Goal: Task Accomplishment & Management: Complete application form

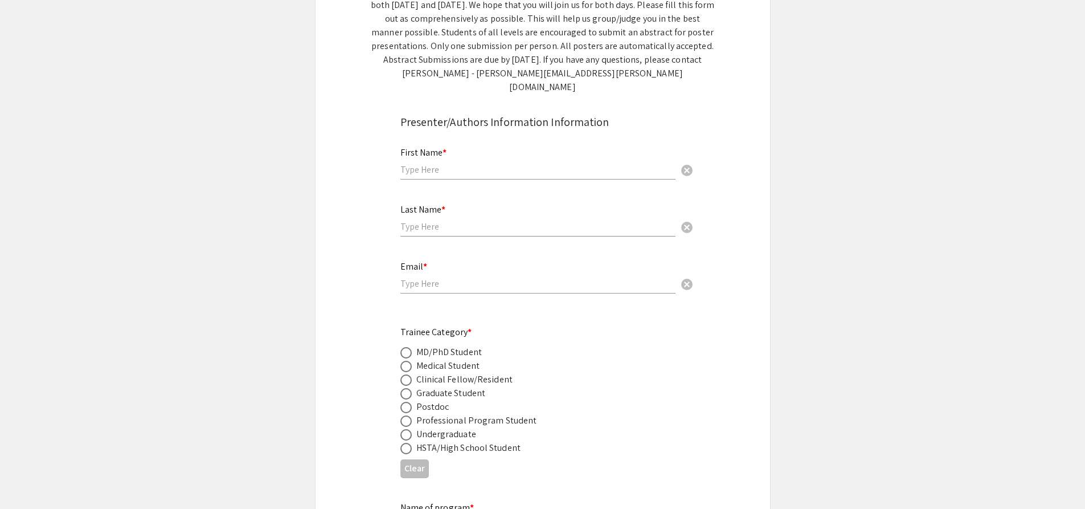
scroll to position [114, 0]
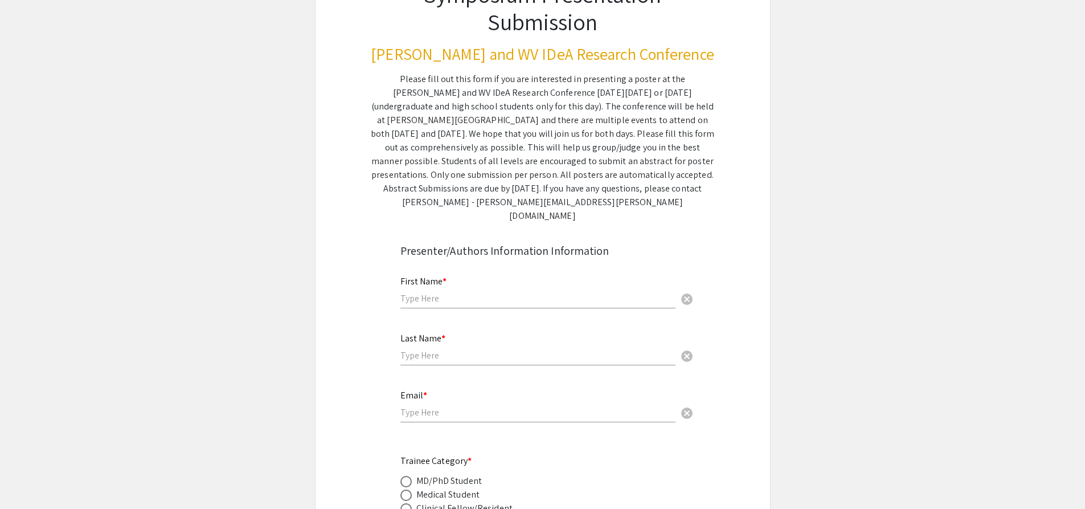
click at [461, 292] on input "text" at bounding box center [538, 298] width 275 height 12
type input "Victoria"
click at [505, 349] on input "text" at bounding box center [538, 355] width 275 height 12
type input "Smith"
click at [467, 406] on input "email" at bounding box center [538, 412] width 275 height 12
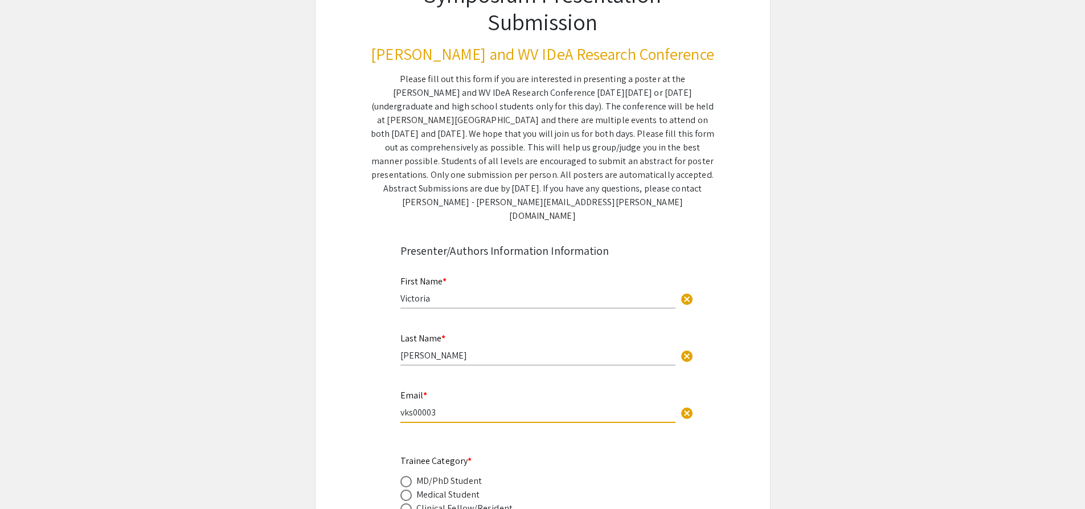
type input "vks00003"
click at [450, 404] on div "Email * vks00003 cancel" at bounding box center [538, 400] width 275 height 43
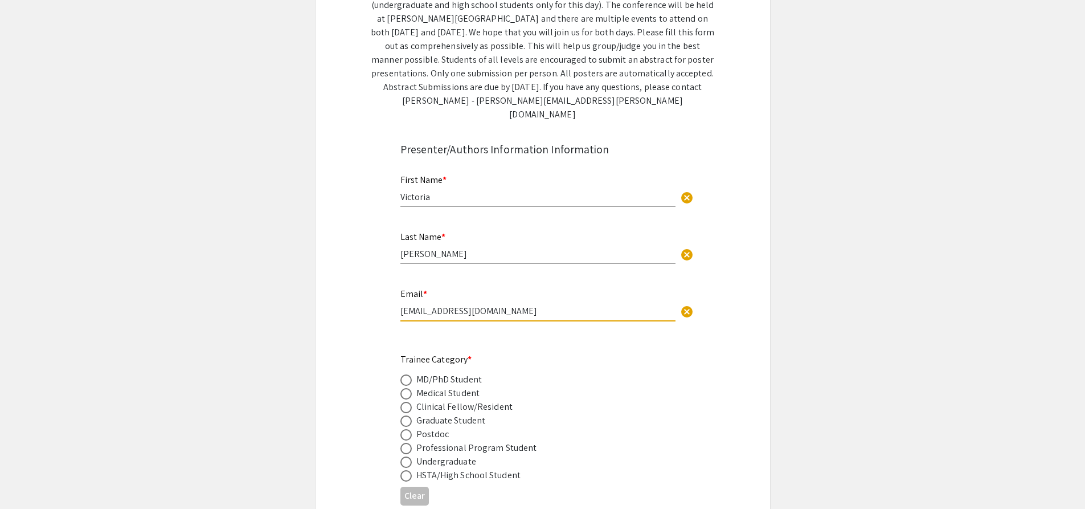
scroll to position [228, 0]
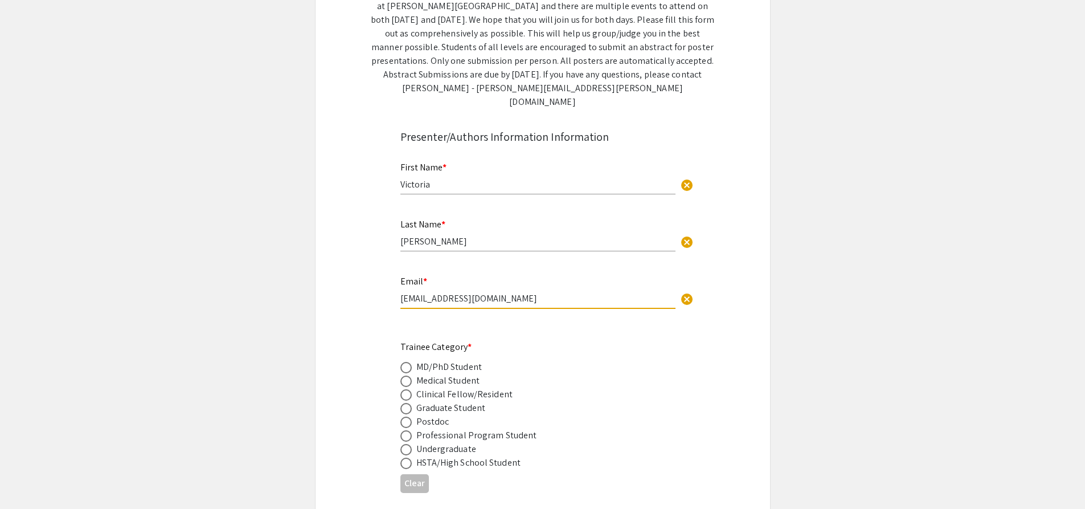
type input "vks00003@mix.wvu.edu"
click at [409, 444] on span at bounding box center [406, 449] width 11 height 11
click at [409, 444] on input "radio" at bounding box center [406, 449] width 11 height 11
radio input "true"
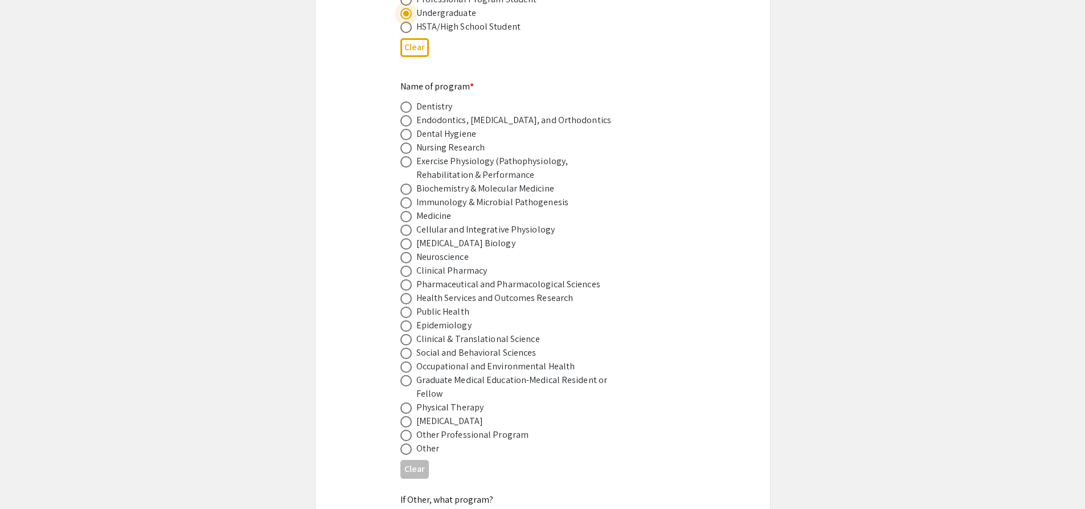
scroll to position [684, 0]
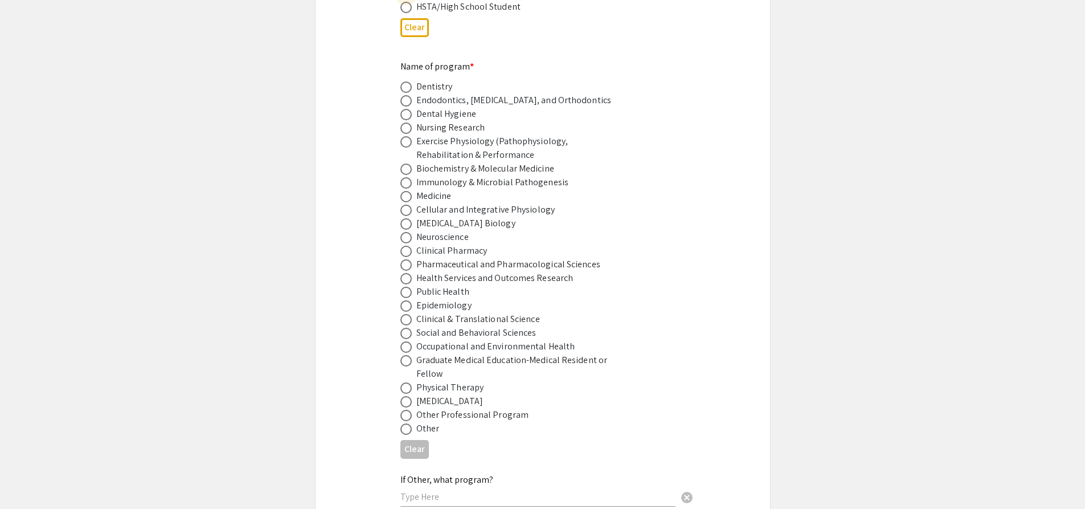
click at [409, 423] on span at bounding box center [406, 428] width 11 height 11
click at [409, 423] on input "radio" at bounding box center [406, 428] width 11 height 11
radio input "true"
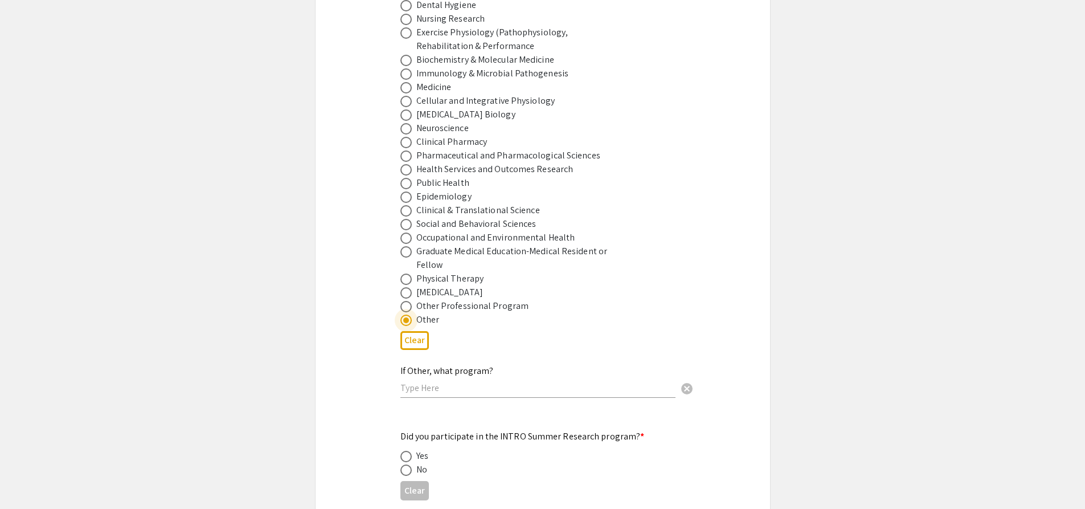
scroll to position [798, 0]
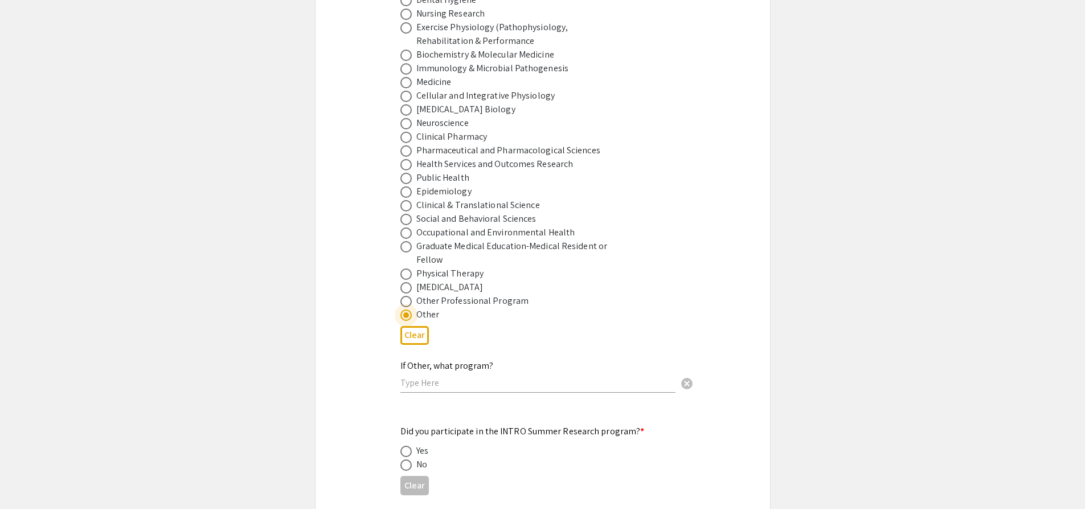
click at [447, 377] on input "text" at bounding box center [538, 383] width 275 height 12
click at [538, 377] on input "Immunology & Medical Microbiology Internship Program" at bounding box center [538, 383] width 275 height 12
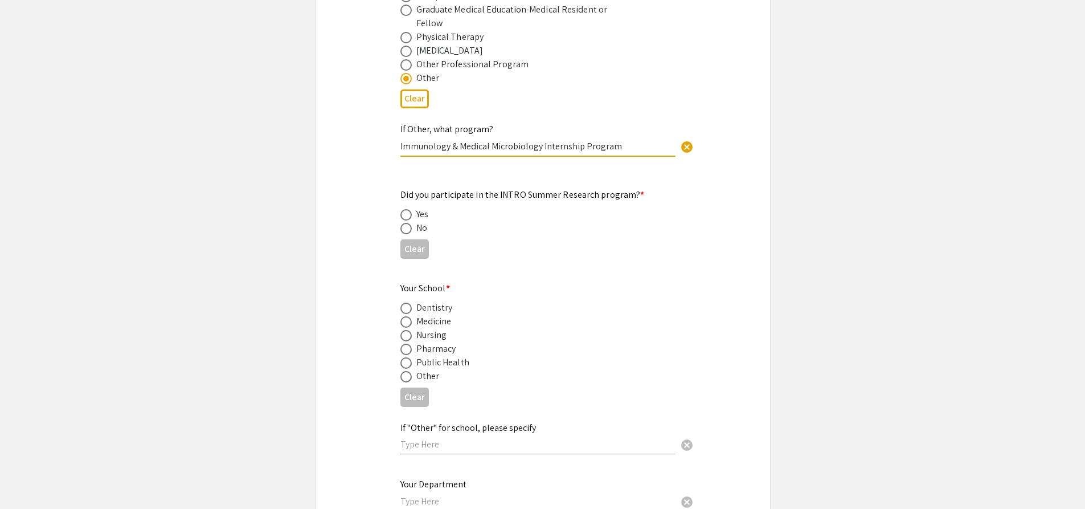
scroll to position [969, 0]
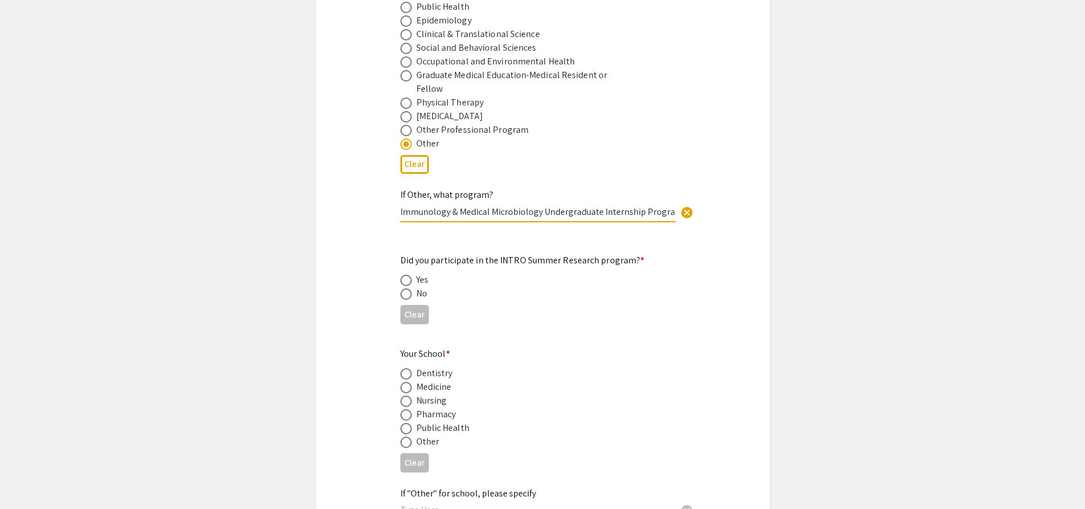
type input "Immunology & Medical Microbiology Undergraduate Internship Program"
click at [403, 382] on span at bounding box center [406, 387] width 11 height 11
click at [403, 382] on input "radio" at bounding box center [406, 387] width 11 height 11
radio input "true"
click at [408, 288] on span at bounding box center [406, 293] width 11 height 11
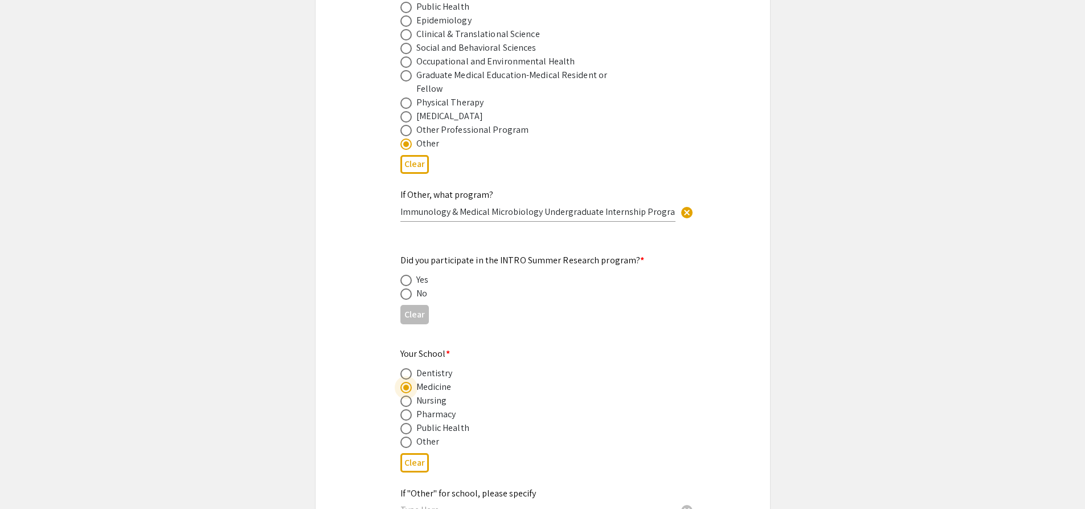
click at [408, 288] on input "radio" at bounding box center [406, 293] width 11 height 11
radio input "true"
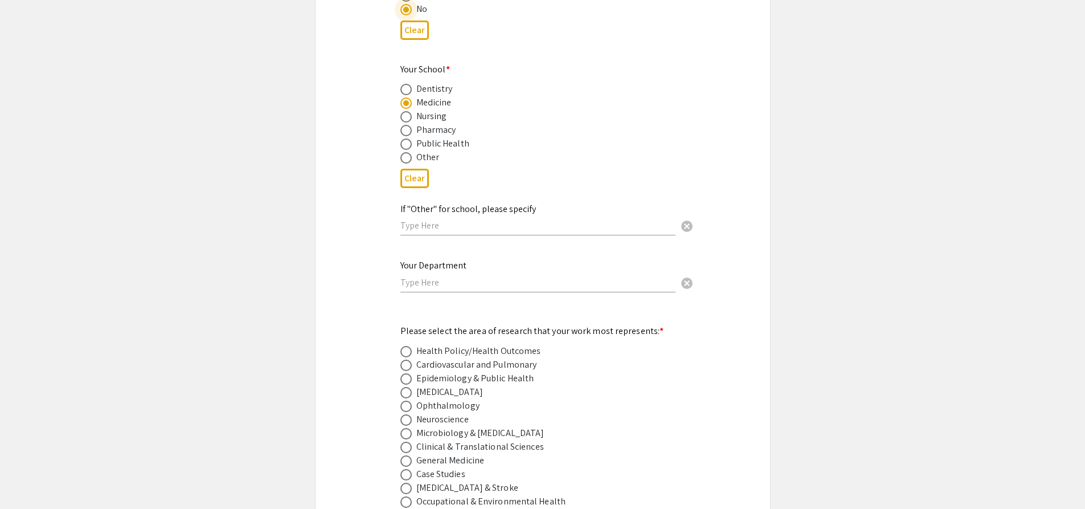
scroll to position [1254, 0]
click at [459, 276] on input "text" at bounding box center [538, 282] width 275 height 12
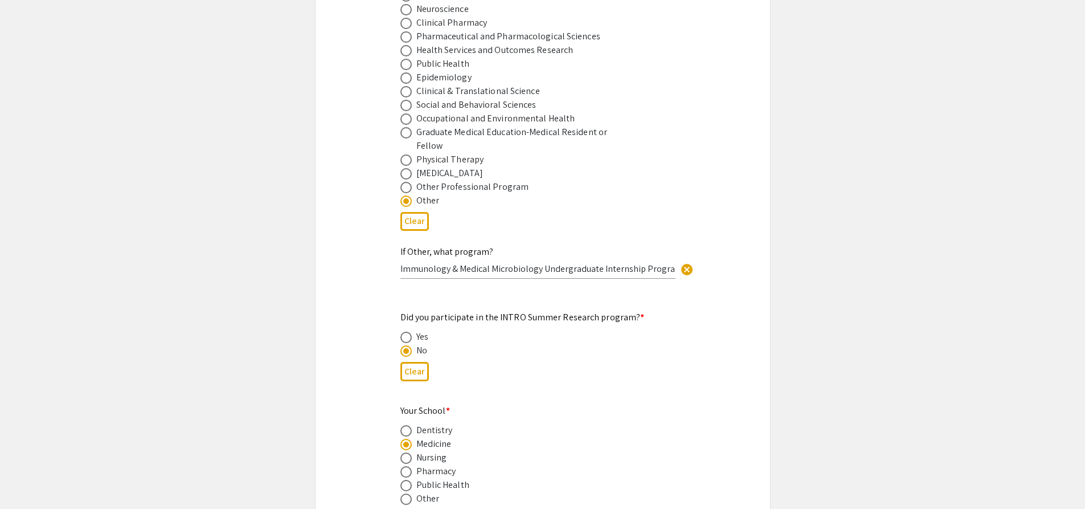
type input "Immunology & Medical Microbiology"
click at [664, 330] on div "Yes" at bounding box center [534, 337] width 267 height 14
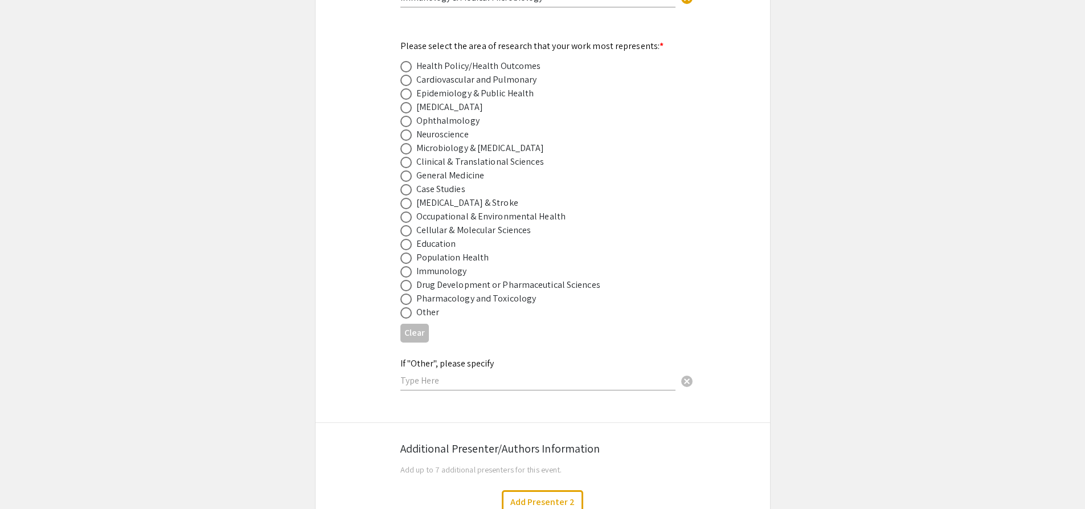
scroll to position [1538, 0]
click at [411, 197] on span at bounding box center [406, 202] width 11 height 11
click at [411, 197] on input "radio" at bounding box center [406, 202] width 11 height 11
radio input "true"
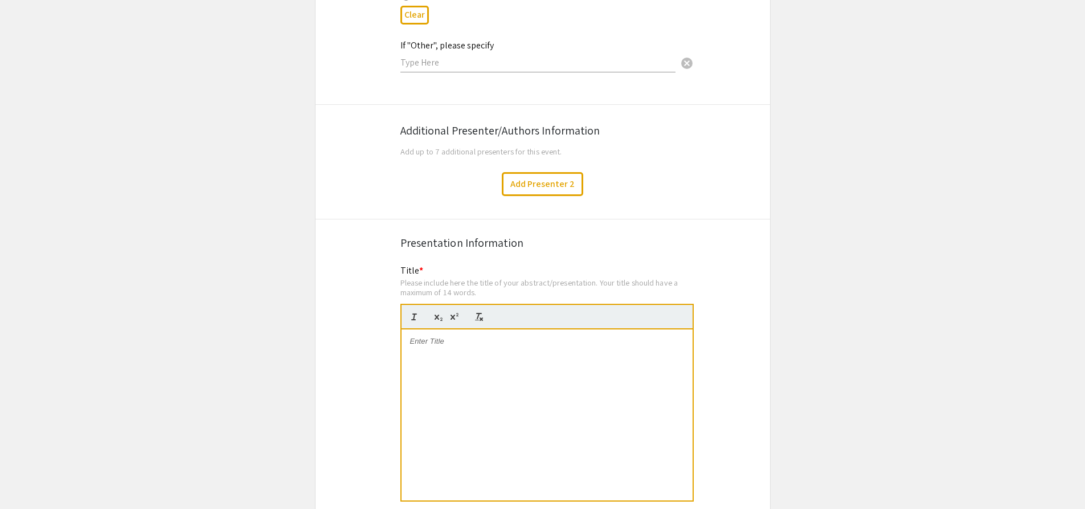
scroll to position [1880, 0]
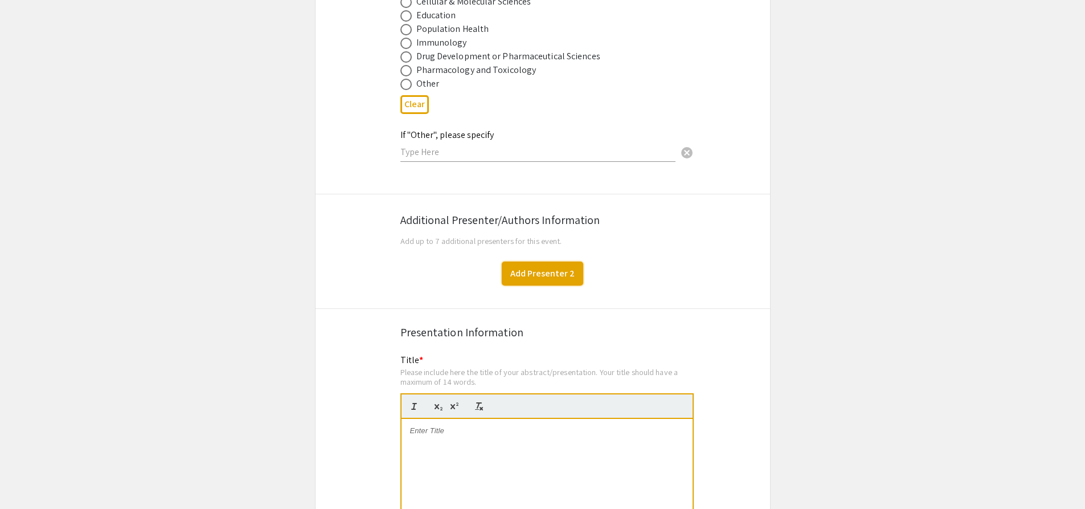
click at [557, 262] on button "Add Presenter 2" at bounding box center [542, 274] width 81 height 24
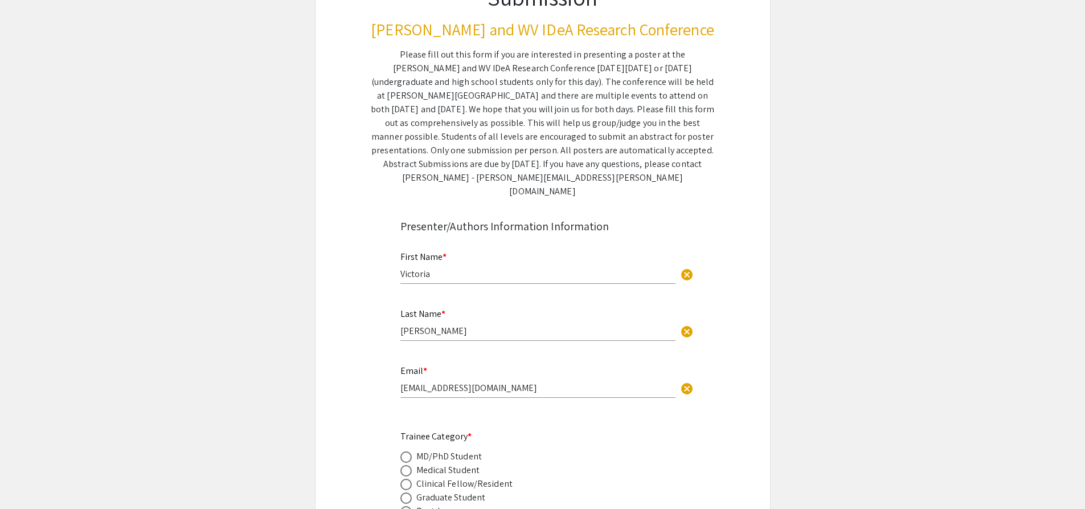
scroll to position [0, 0]
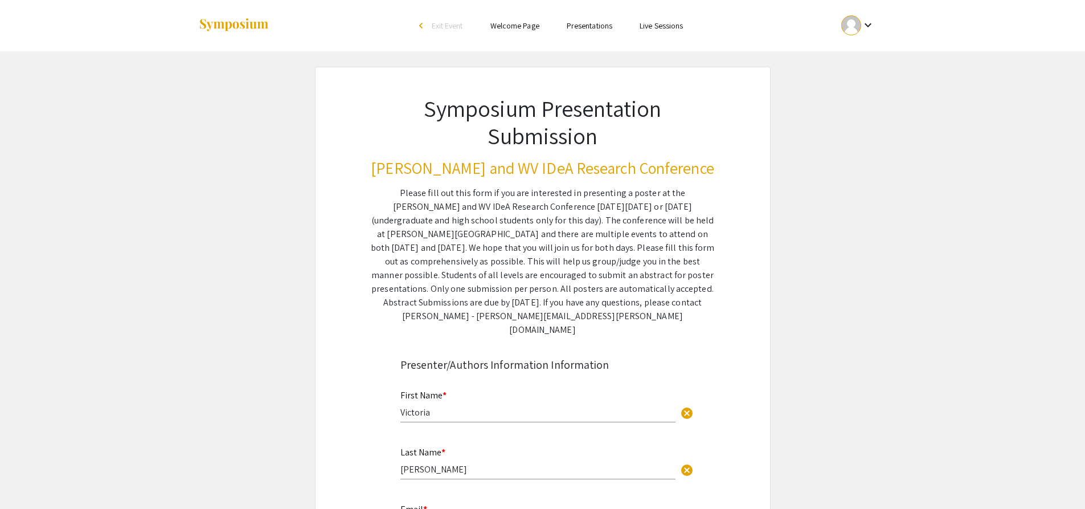
click at [866, 37] on div "keyboard_arrow_down" at bounding box center [858, 26] width 39 height 26
drag, startPoint x: 856, startPoint y: 87, endPoint x: 850, endPoint y: 84, distance: 6.6
click at [850, 84] on button "My Submissions" at bounding box center [865, 83] width 70 height 27
click at [582, 28] on link "Presentations" at bounding box center [590, 26] width 46 height 10
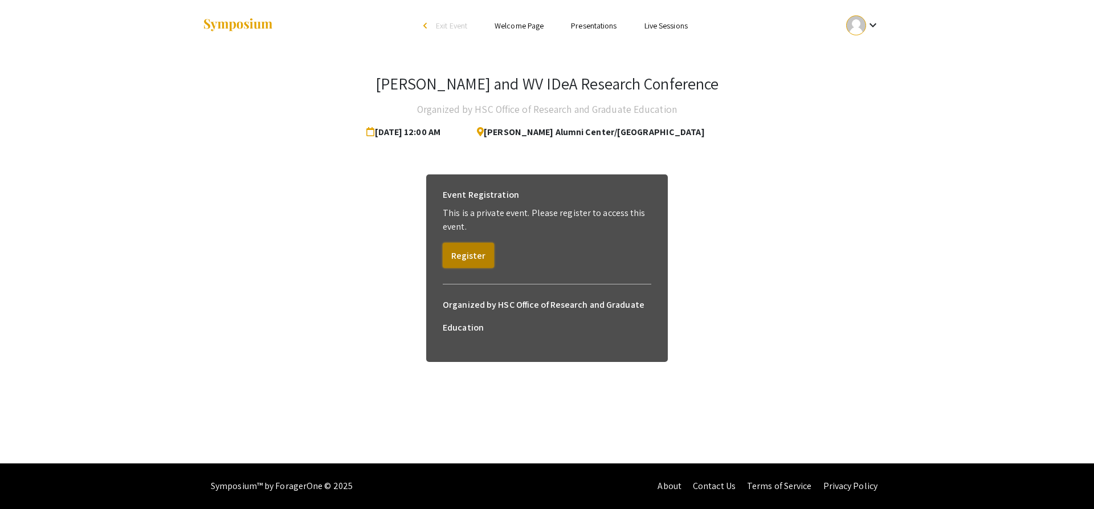
click at [464, 257] on button "Register" at bounding box center [468, 255] width 51 height 25
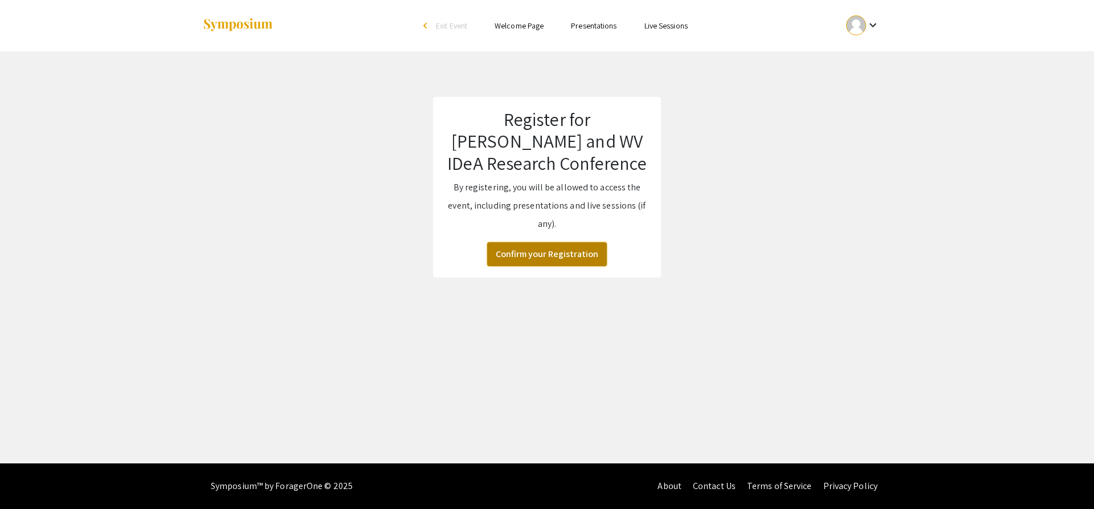
click at [521, 259] on button "Confirm your Registration" at bounding box center [547, 254] width 120 height 24
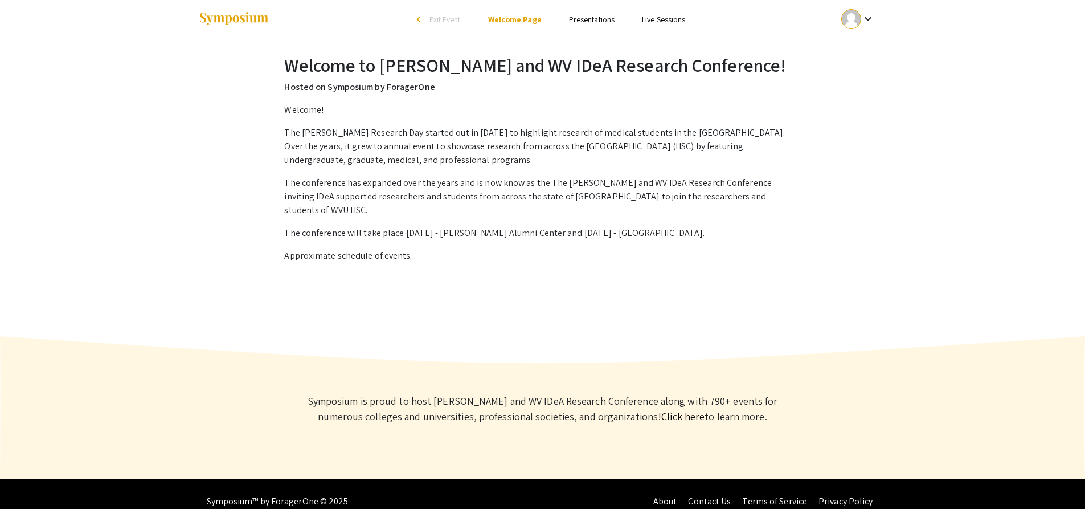
scroll to position [8, 0]
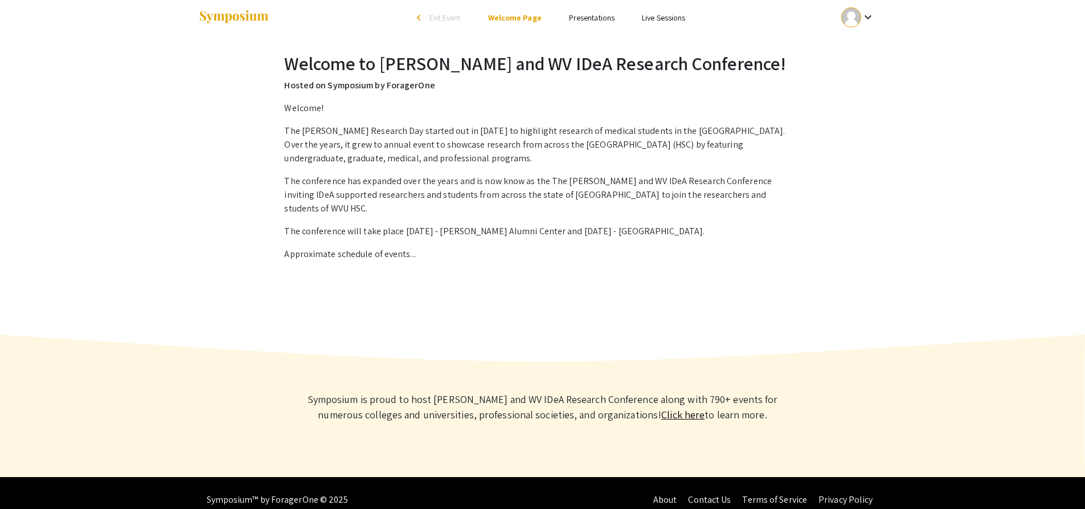
click at [662, 408] on link "Click here" at bounding box center [683, 414] width 43 height 13
click at [574, 19] on link "Presentations" at bounding box center [592, 18] width 46 height 10
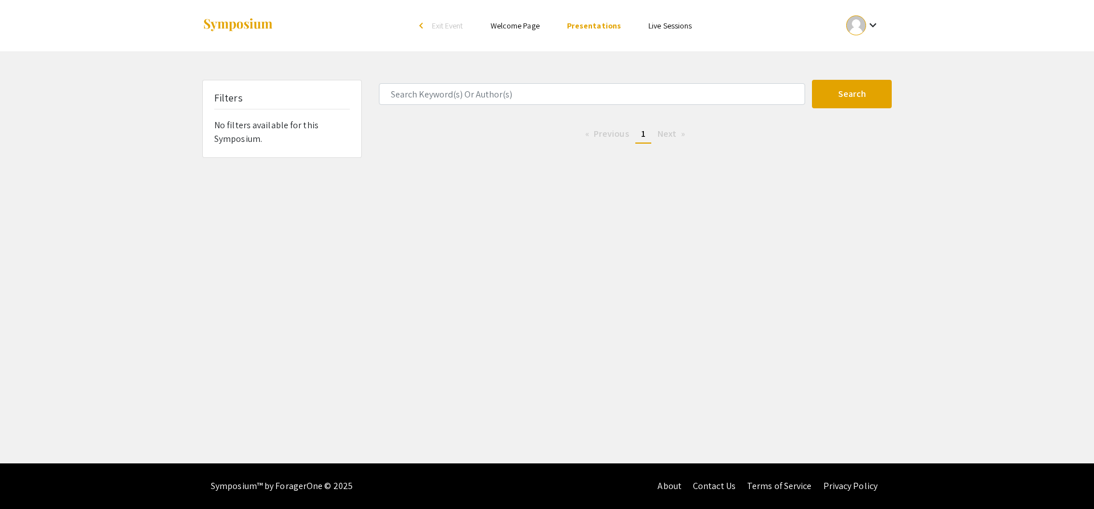
click at [678, 27] on link "Live Sessions" at bounding box center [669, 26] width 43 height 10
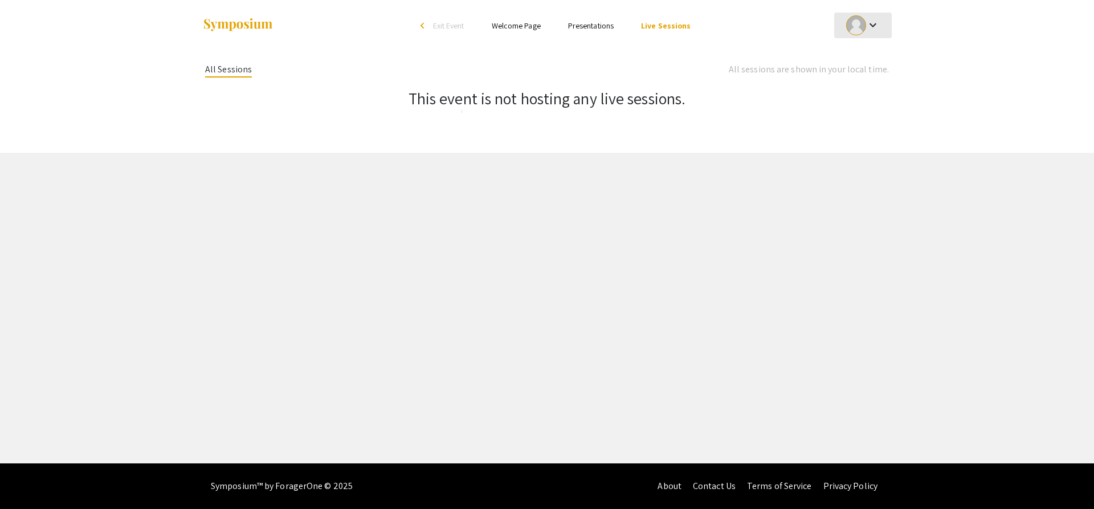
click at [871, 35] on div "keyboard_arrow_down" at bounding box center [862, 26] width 39 height 26
click at [857, 79] on button "My Submissions" at bounding box center [869, 83] width 70 height 27
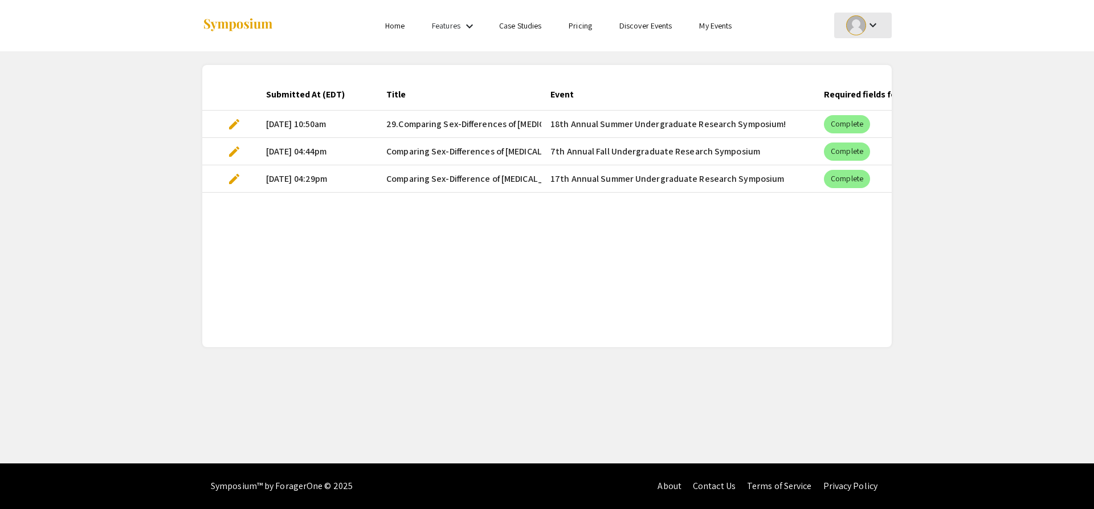
click at [863, 22] on div at bounding box center [856, 25] width 20 height 20
click at [868, 59] on button "My Account" at bounding box center [869, 56] width 70 height 27
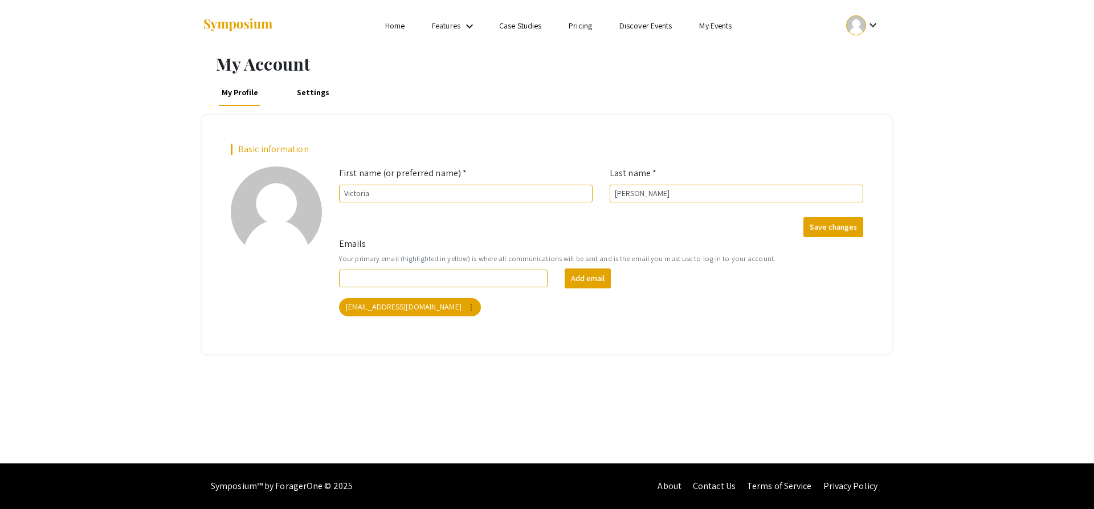
click at [296, 97] on link "Settings" at bounding box center [313, 92] width 38 height 27
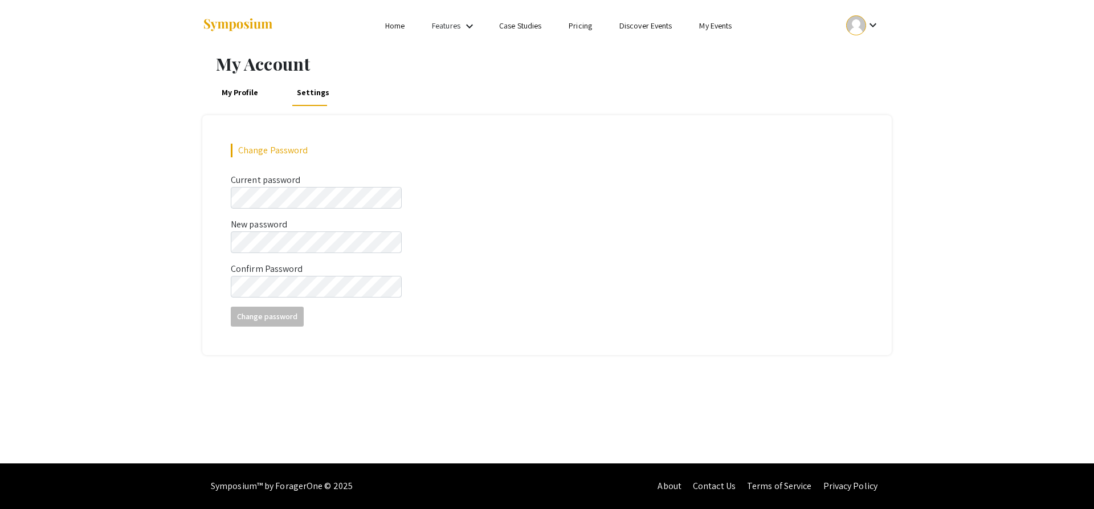
click at [518, 27] on link "Case Studies" at bounding box center [520, 26] width 42 height 10
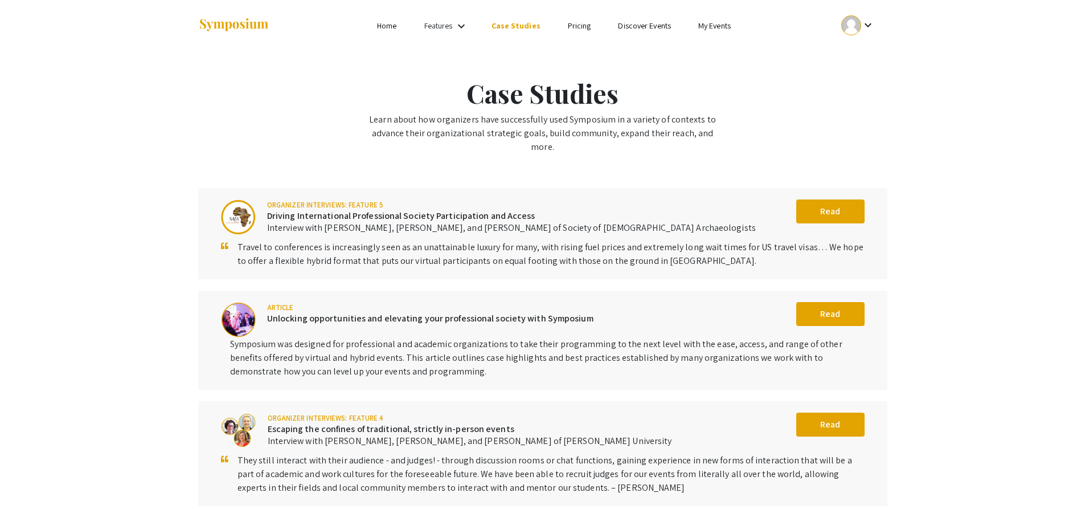
click at [446, 26] on link "Features" at bounding box center [439, 26] width 28 height 10
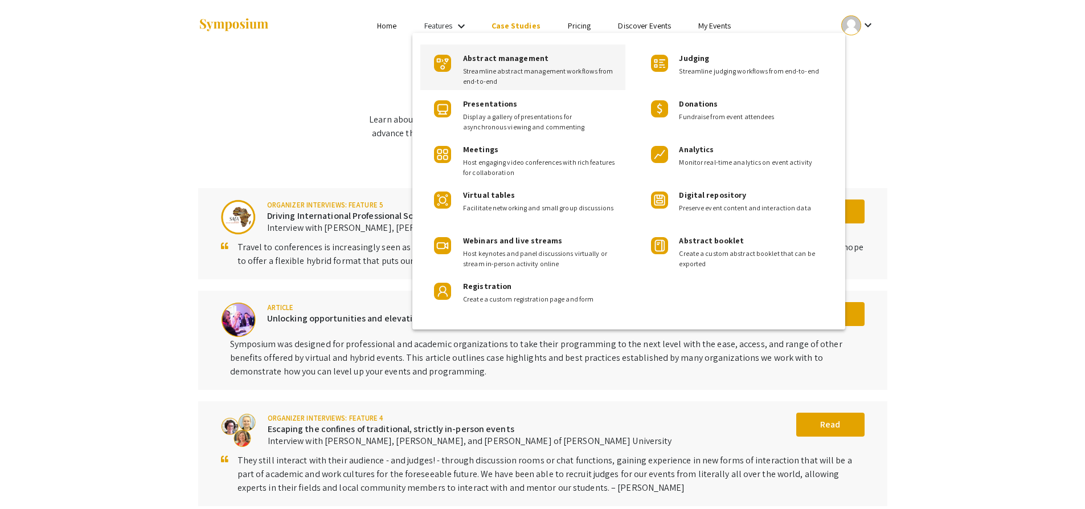
click at [518, 63] on span "Abstract management" at bounding box center [505, 58] width 85 height 10
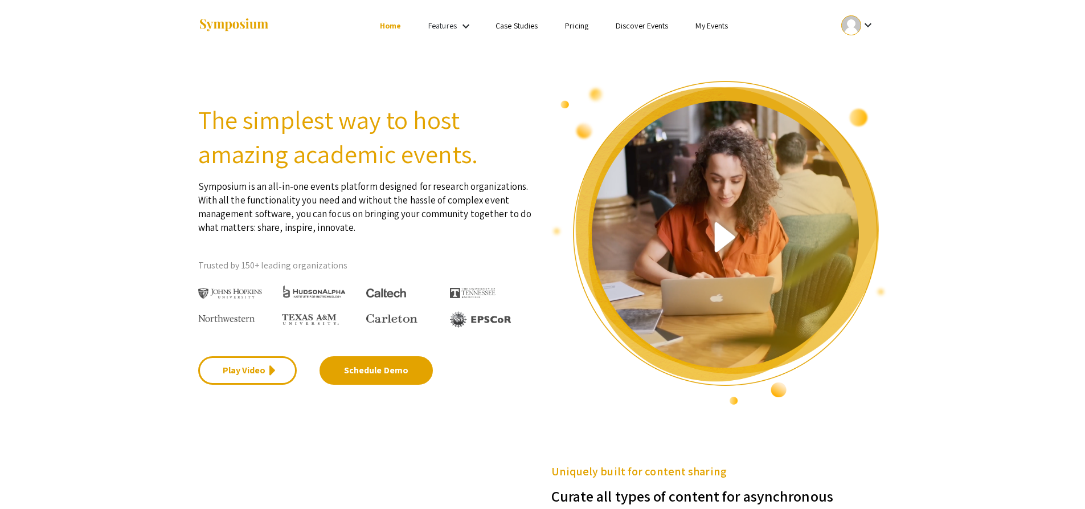
click at [712, 23] on link "My Events" at bounding box center [712, 26] width 32 height 10
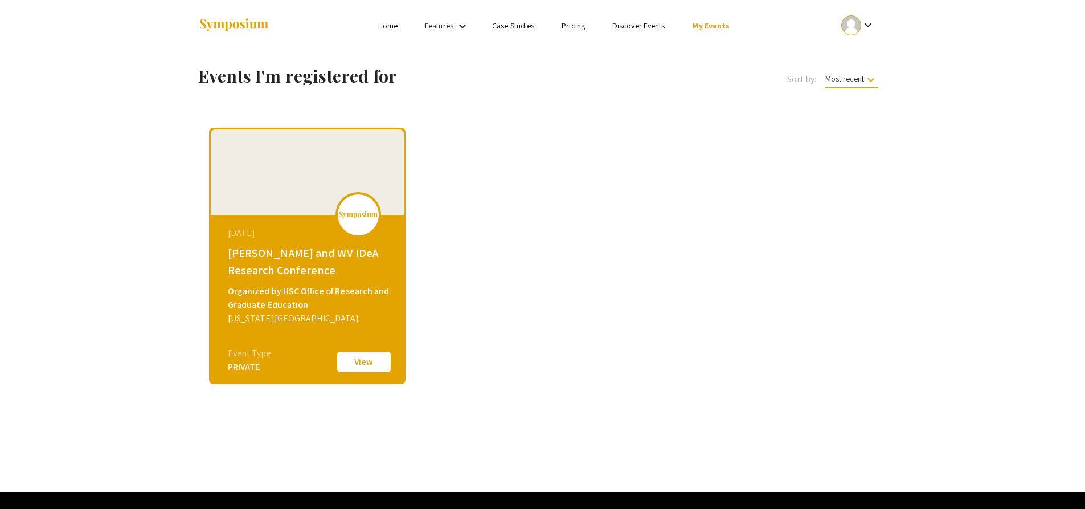
click at [361, 356] on button "View" at bounding box center [364, 362] width 57 height 24
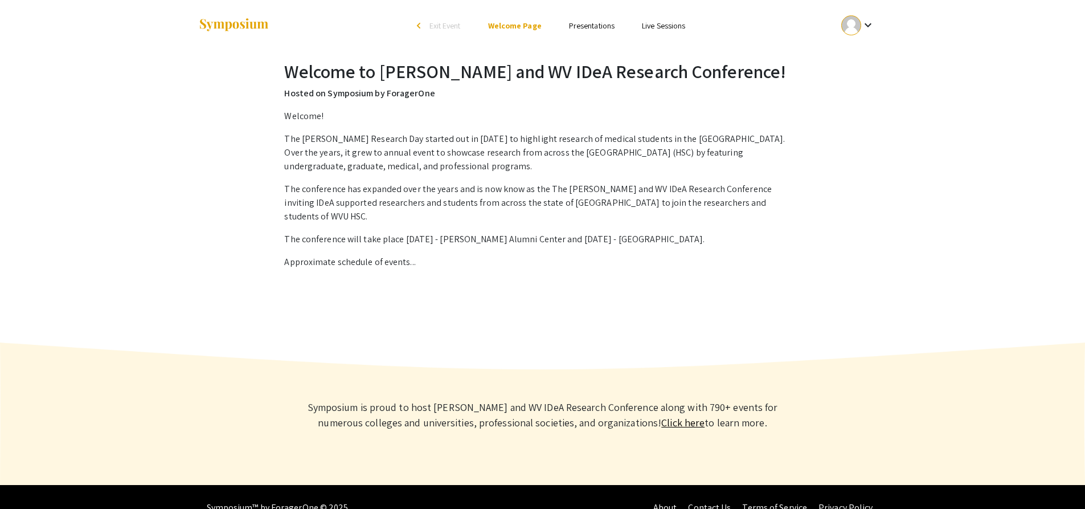
drag, startPoint x: 435, startPoint y: 245, endPoint x: 417, endPoint y: 246, distance: 18.3
click at [420, 255] on p "Approximate schedule of events..." at bounding box center [542, 262] width 516 height 14
drag, startPoint x: 322, startPoint y: 247, endPoint x: 316, endPoint y: 236, distance: 12.2
click at [316, 255] on p "Approximate schedule of events..." at bounding box center [542, 262] width 516 height 14
click at [467, 138] on p "The Van Liere Research Day started out in 1965 to highlight research of medical…" at bounding box center [542, 152] width 516 height 41
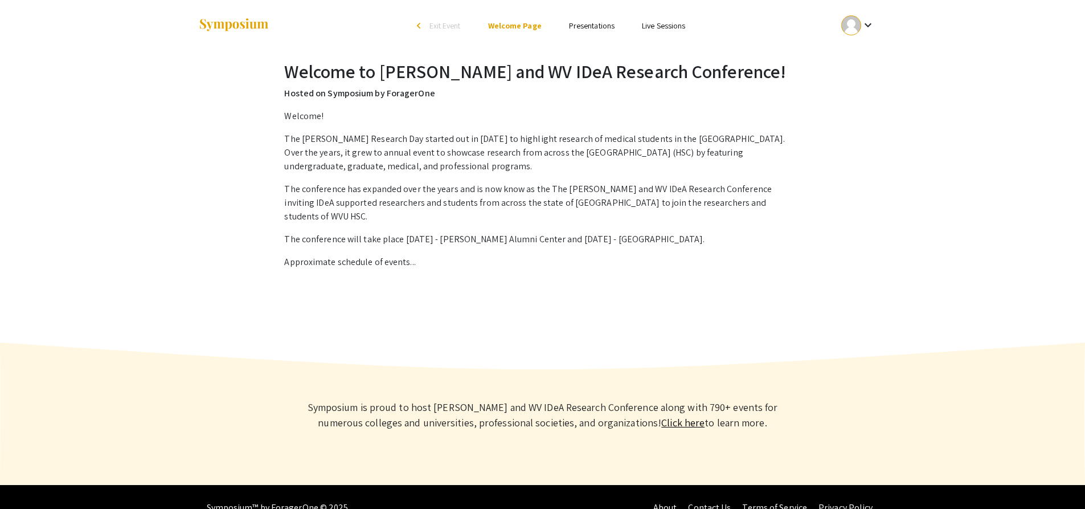
click at [699, 109] on div "Welcome to Van Liere and WV IDeA Research Conference! Hosted on Symposium by Fo…" at bounding box center [542, 198] width 534 height 277
click at [539, 25] on link "Welcome Page" at bounding box center [515, 26] width 54 height 10
click at [860, 29] on div at bounding box center [852, 25] width 20 height 20
click at [870, 81] on button "My Submissions" at bounding box center [865, 83] width 70 height 27
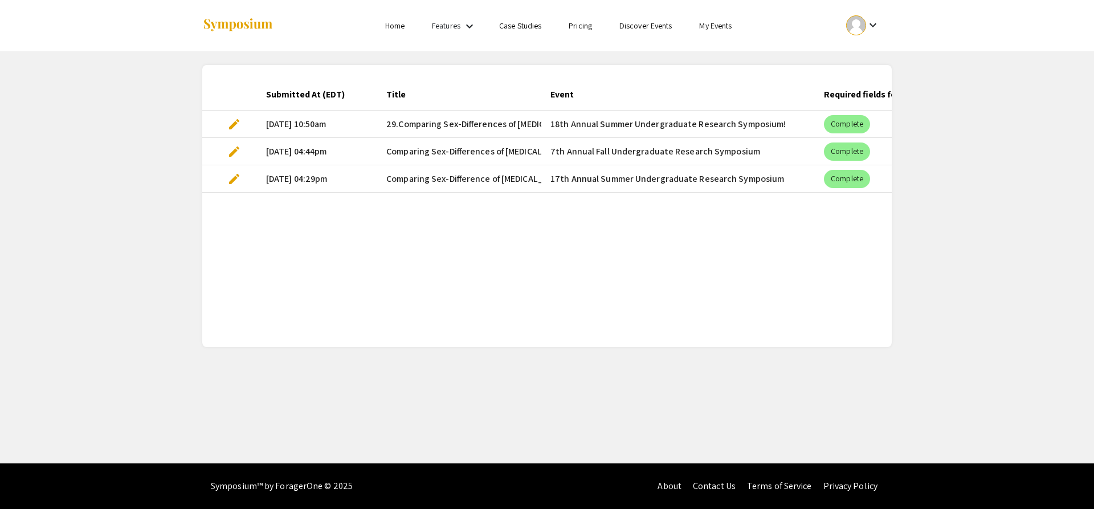
click at [646, 27] on link "Discover Events" at bounding box center [645, 26] width 53 height 10
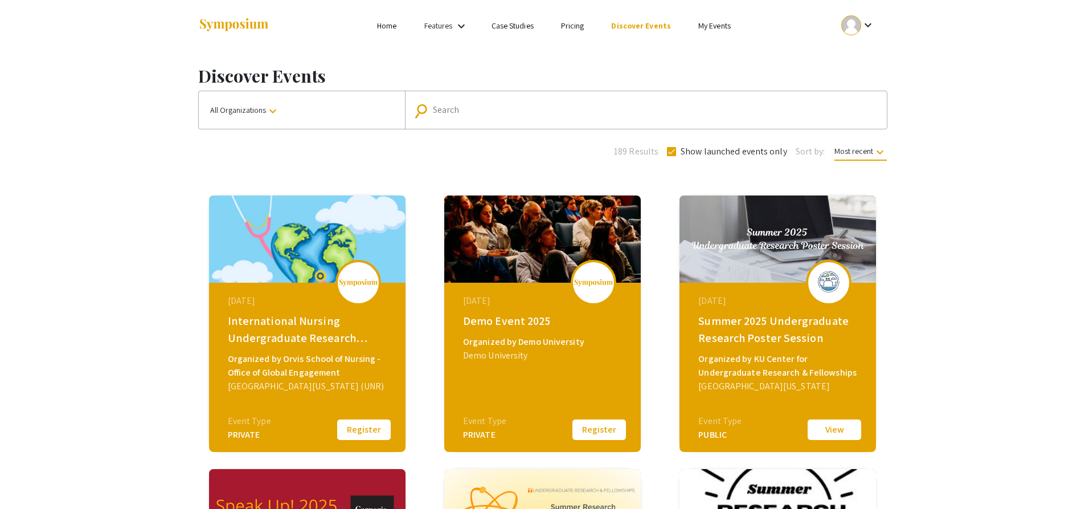
drag, startPoint x: 698, startPoint y: 12, endPoint x: 701, endPoint y: 22, distance: 10.1
click at [700, 20] on div "Skip navigation Home Features keyboard_arrow_down Case Studies Pricing Discover…" at bounding box center [542, 25] width 689 height 51
click at [703, 24] on link "My Events" at bounding box center [715, 26] width 32 height 10
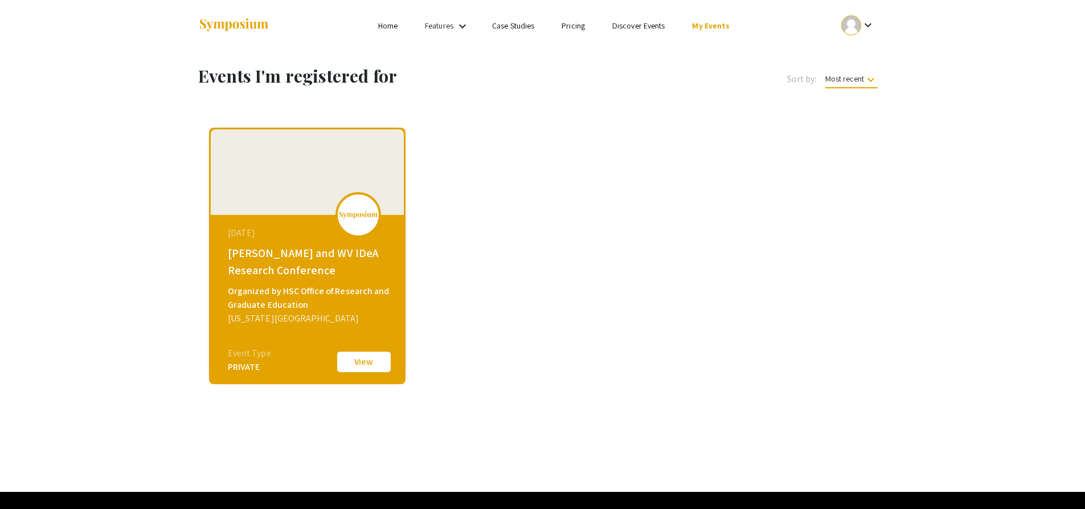
click at [360, 205] on div at bounding box center [359, 215] width 46 height 46
click at [376, 360] on button "View" at bounding box center [364, 362] width 57 height 24
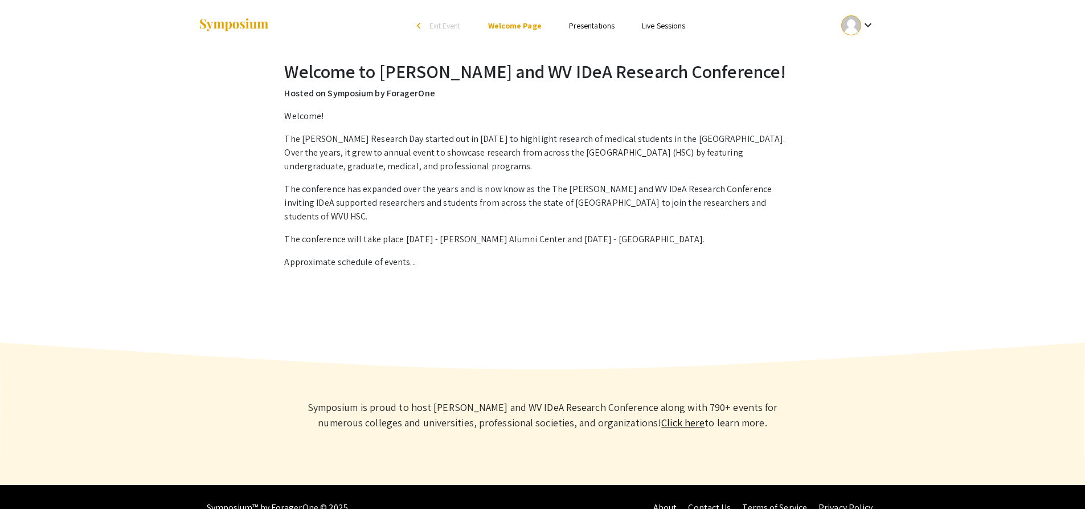
click at [593, 28] on link "Presentations" at bounding box center [592, 26] width 46 height 10
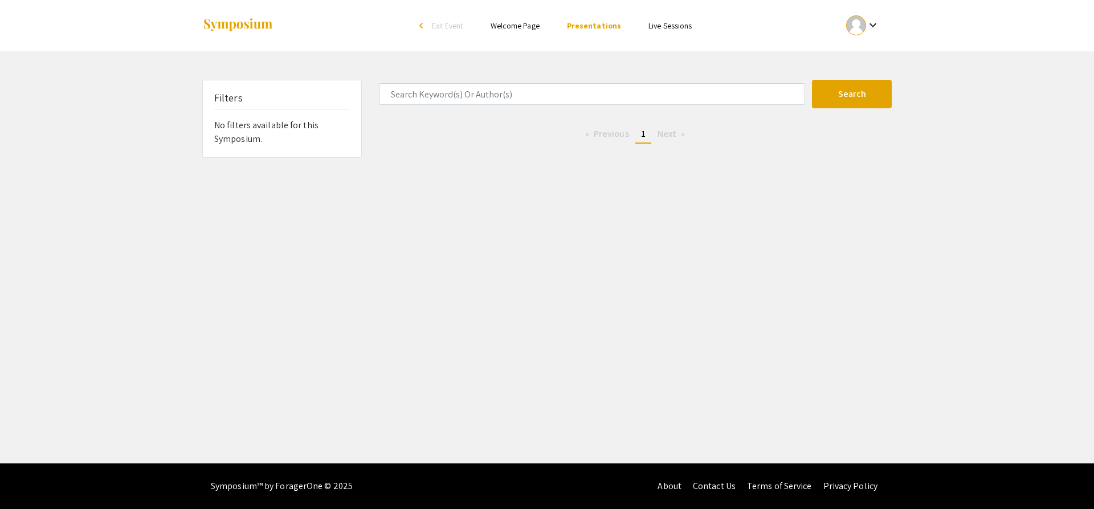
click at [882, 29] on div "keyboard_arrow_down" at bounding box center [862, 26] width 39 height 26
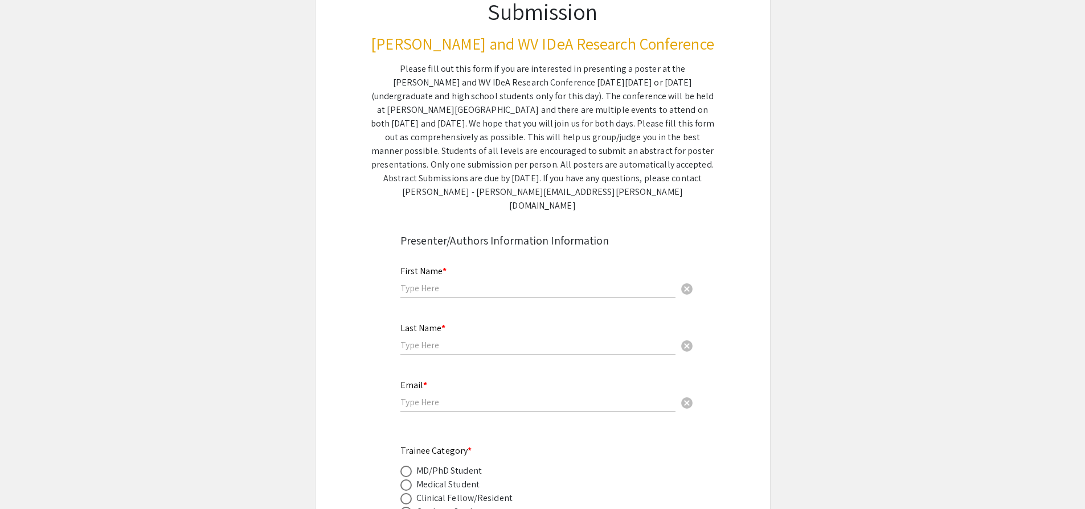
scroll to position [342, 0]
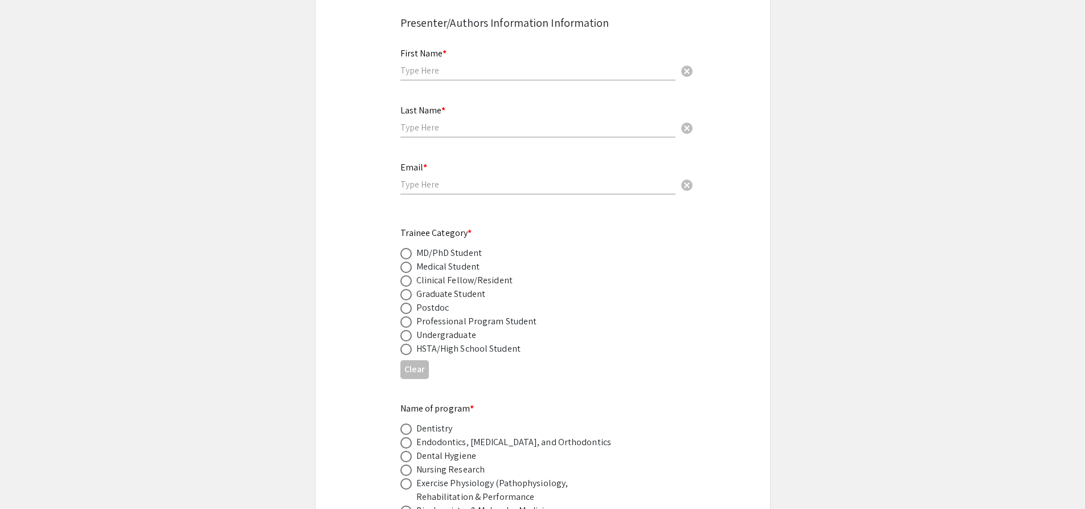
click at [437, 64] on input "text" at bounding box center [538, 70] width 275 height 12
type input "Victoria"
click at [457, 121] on input "text" at bounding box center [538, 127] width 275 height 12
type input "Smith"
click at [445, 164] on div "Email * cancel" at bounding box center [538, 172] width 275 height 43
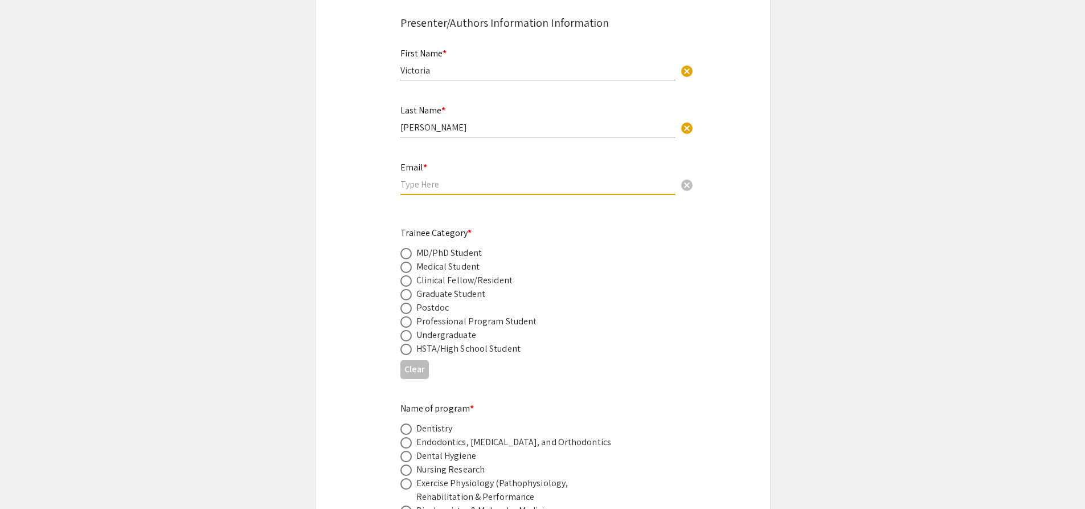
click at [446, 178] on input "email" at bounding box center [538, 184] width 275 height 12
type input "vks00003@mix.wvu.edu"
click at [409, 330] on span at bounding box center [406, 335] width 11 height 11
click at [409, 330] on input "radio" at bounding box center [406, 335] width 11 height 11
radio input "true"
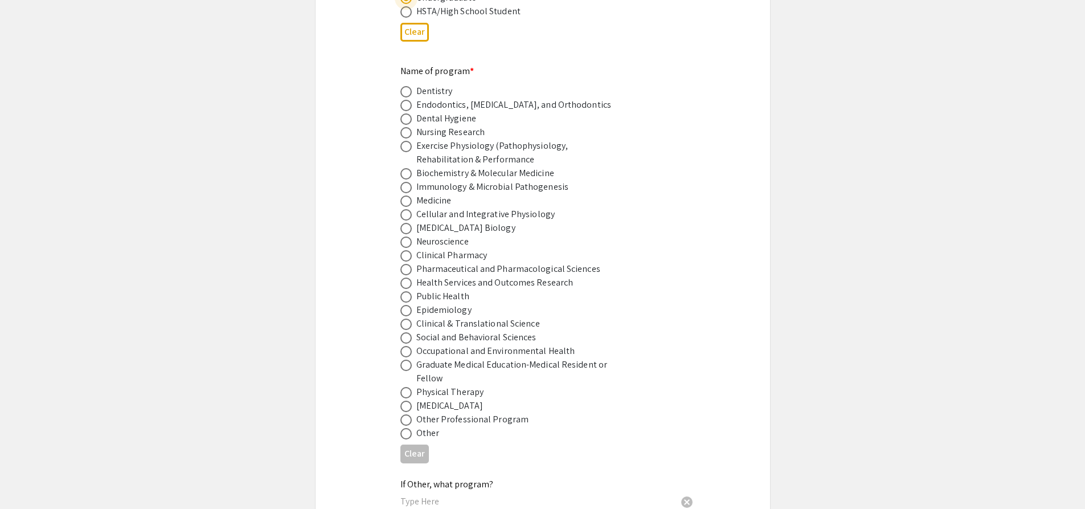
scroll to position [684, 0]
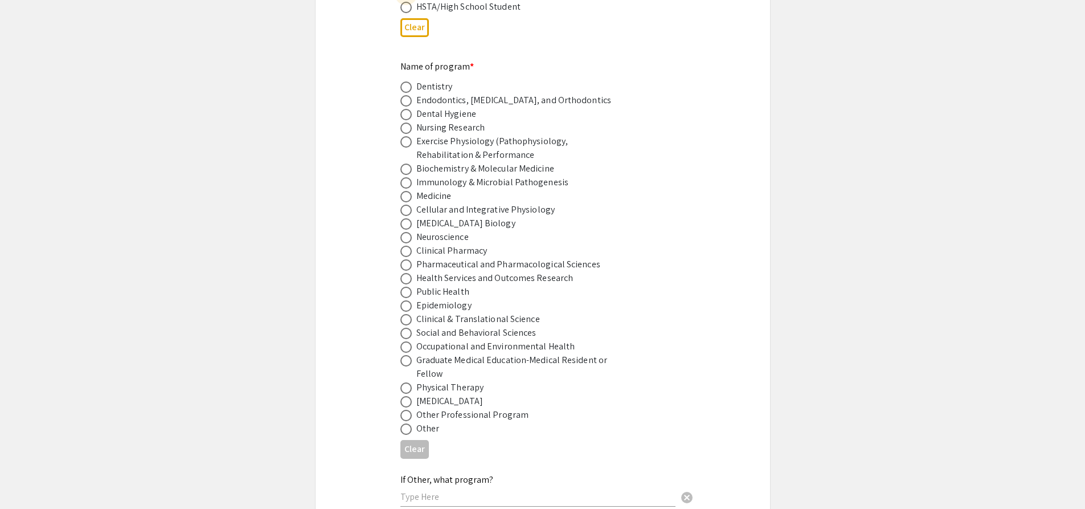
click at [407, 423] on span at bounding box center [406, 428] width 11 height 11
click at [407, 423] on input "radio" at bounding box center [406, 428] width 11 height 11
radio input "true"
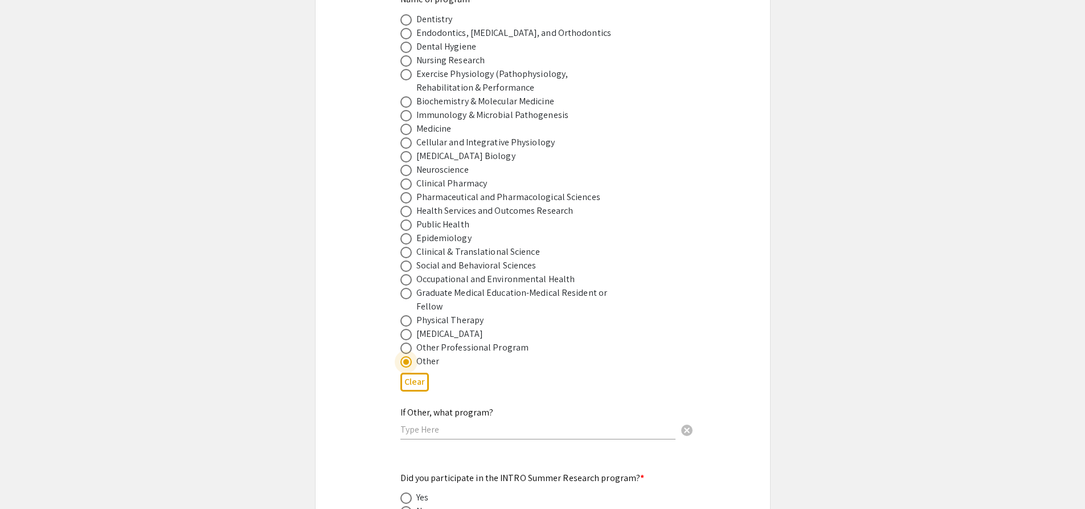
scroll to position [855, 0]
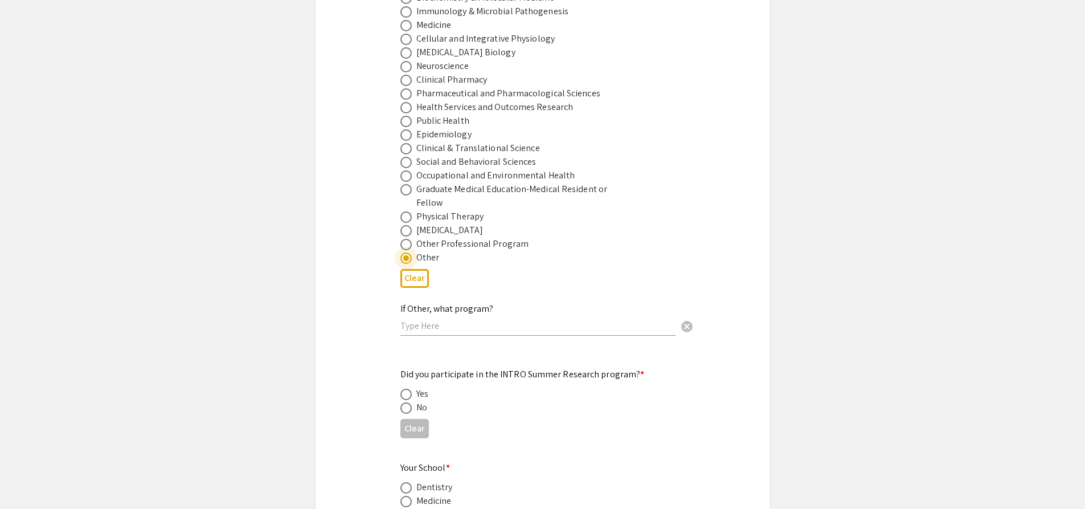
drag, startPoint x: 431, startPoint y: 301, endPoint x: 432, endPoint y: 312, distance: 10.8
click at [431, 302] on div "If Other, what program? cancel" at bounding box center [538, 313] width 275 height 43
click at [432, 320] on input "text" at bounding box center [538, 326] width 275 height 12
type input "Immunology & Medical Microbiology Undergraduate Internship Program"
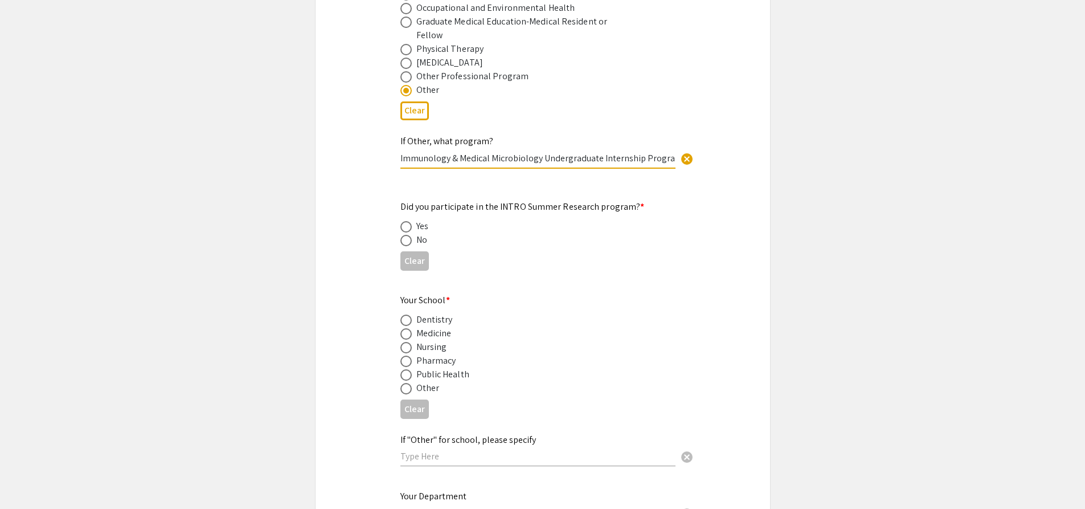
scroll to position [1026, 0]
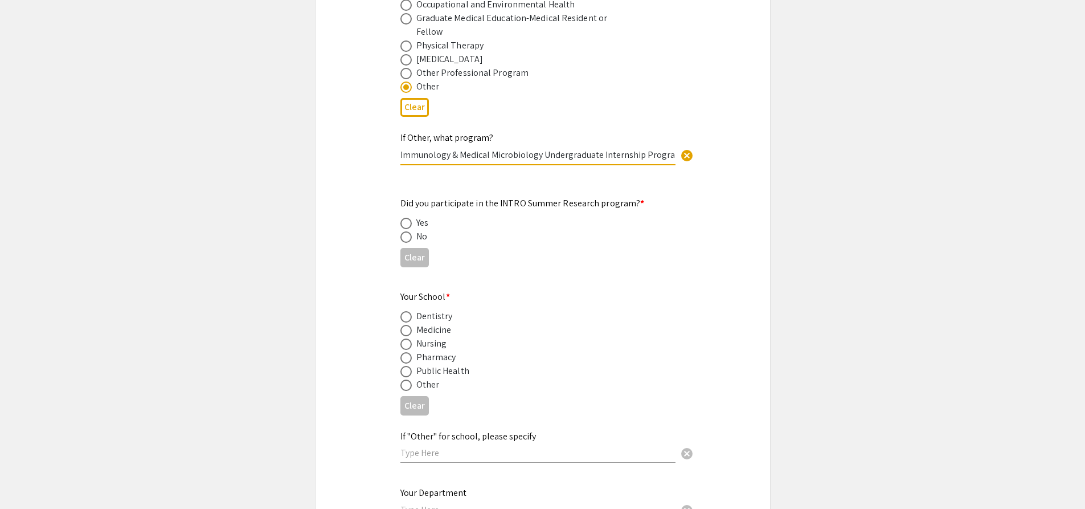
click at [407, 231] on span at bounding box center [406, 236] width 11 height 11
click at [407, 231] on input "radio" at bounding box center [406, 236] width 11 height 11
radio input "true"
click at [406, 325] on span at bounding box center [406, 330] width 11 height 11
click at [406, 325] on input "radio" at bounding box center [406, 330] width 11 height 11
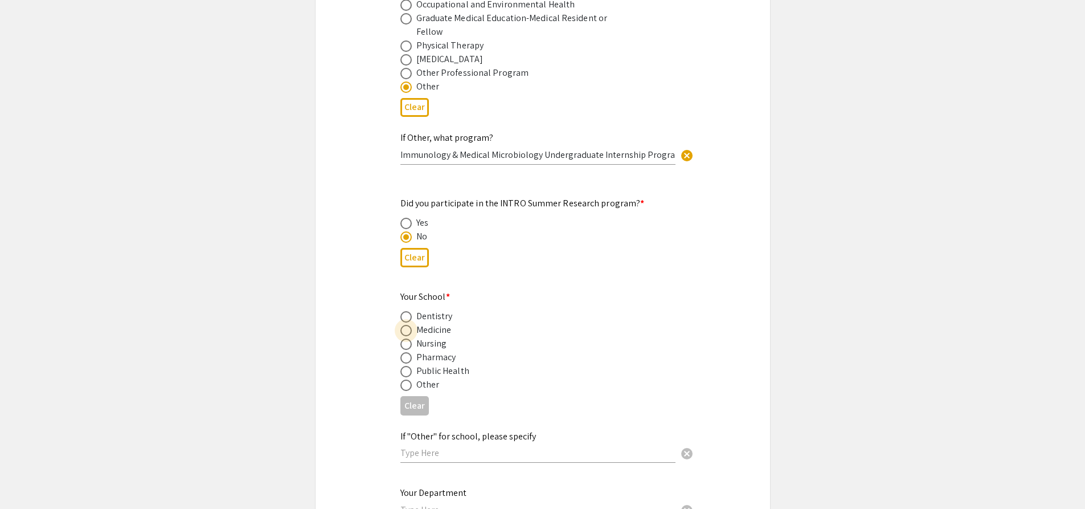
radio input "true"
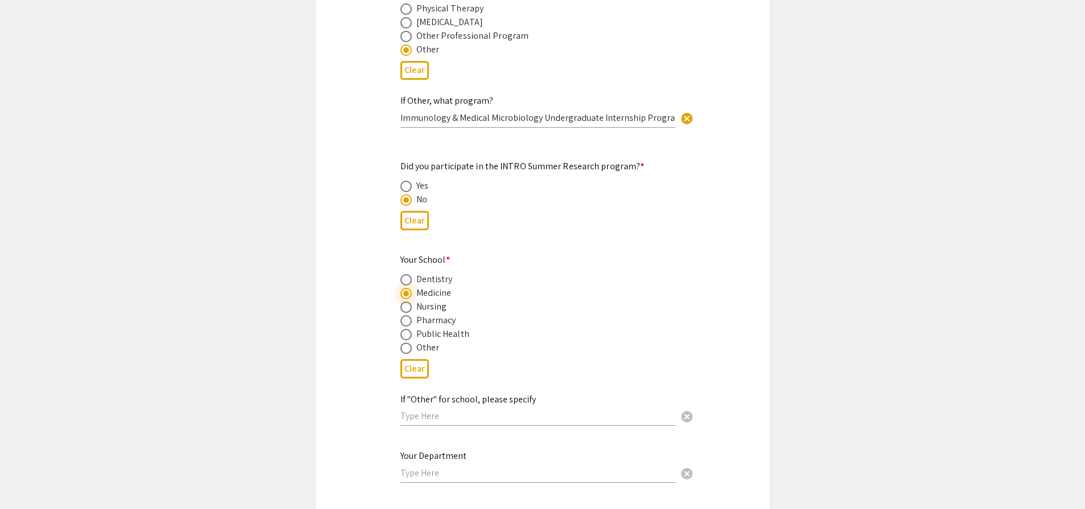
scroll to position [1083, 0]
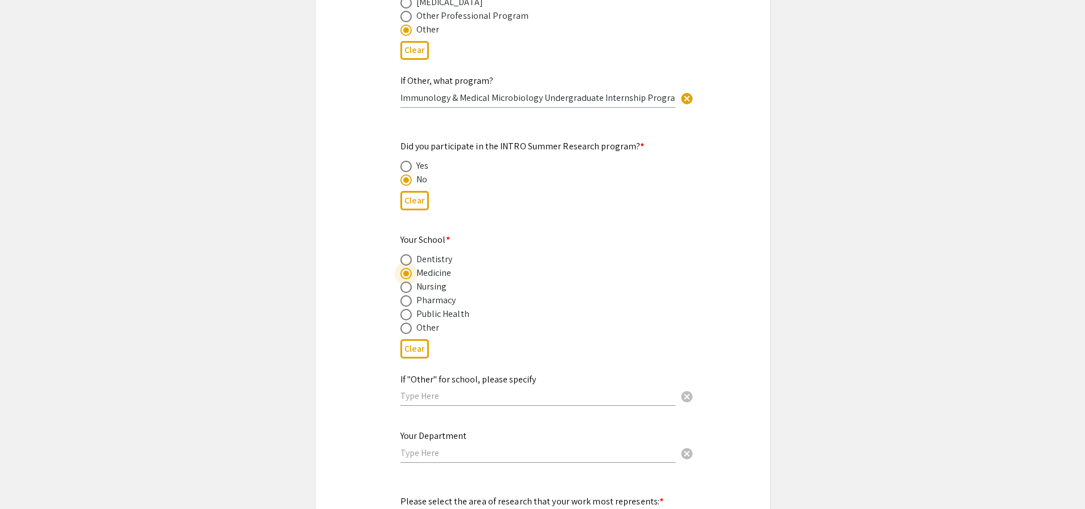
click at [492, 390] on input "text" at bounding box center [538, 396] width 275 height 12
click at [475, 447] on input "text" at bounding box center [538, 453] width 275 height 12
type input "Immunology & Medical Microbiology"
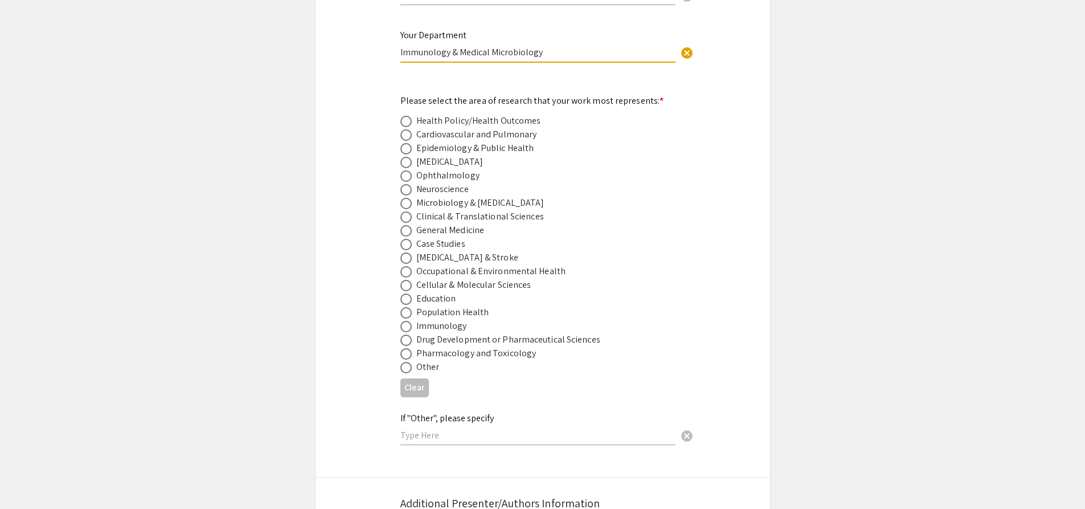
scroll to position [1538, 0]
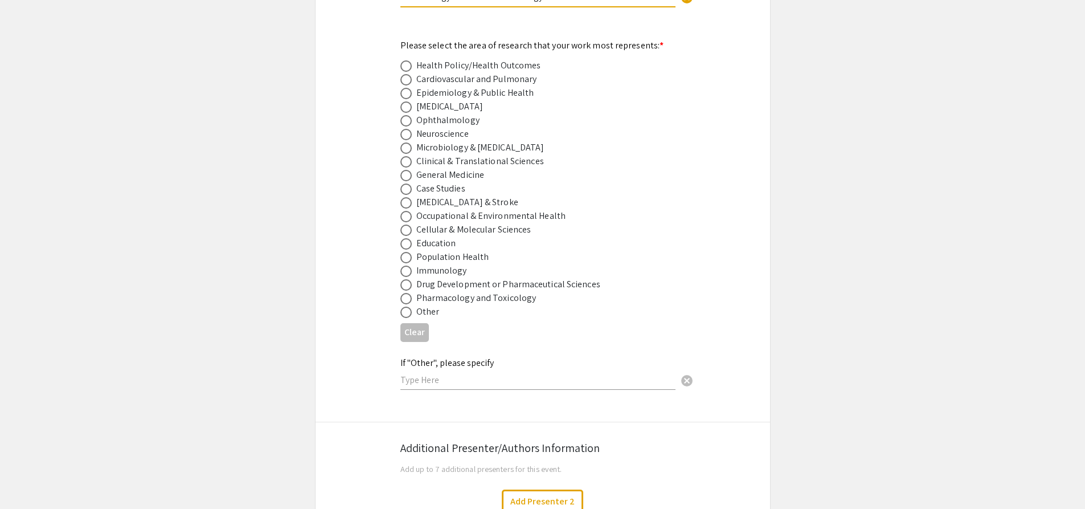
click at [407, 197] on span at bounding box center [406, 202] width 11 height 11
click at [407, 197] on input "radio" at bounding box center [406, 202] width 11 height 11
radio input "true"
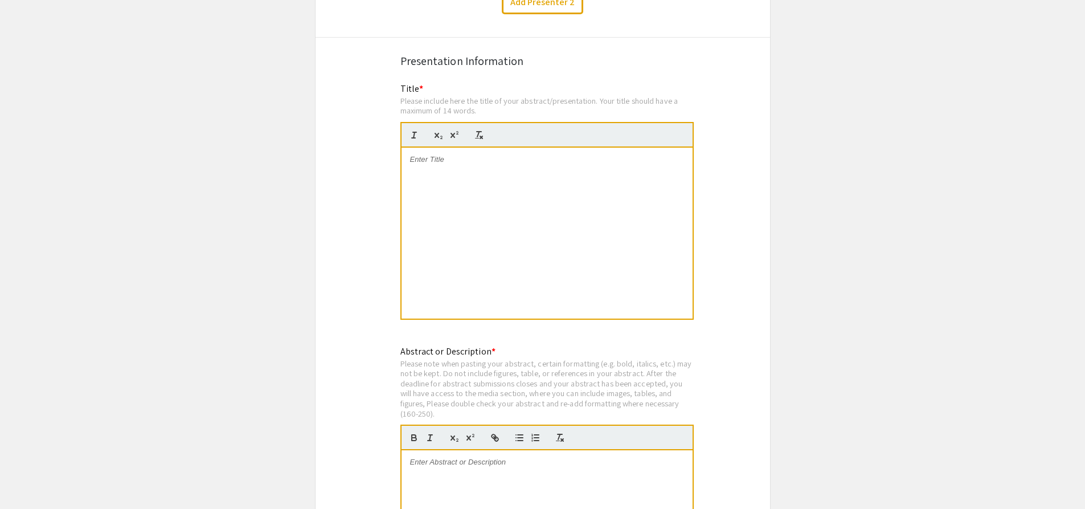
scroll to position [2051, 0]
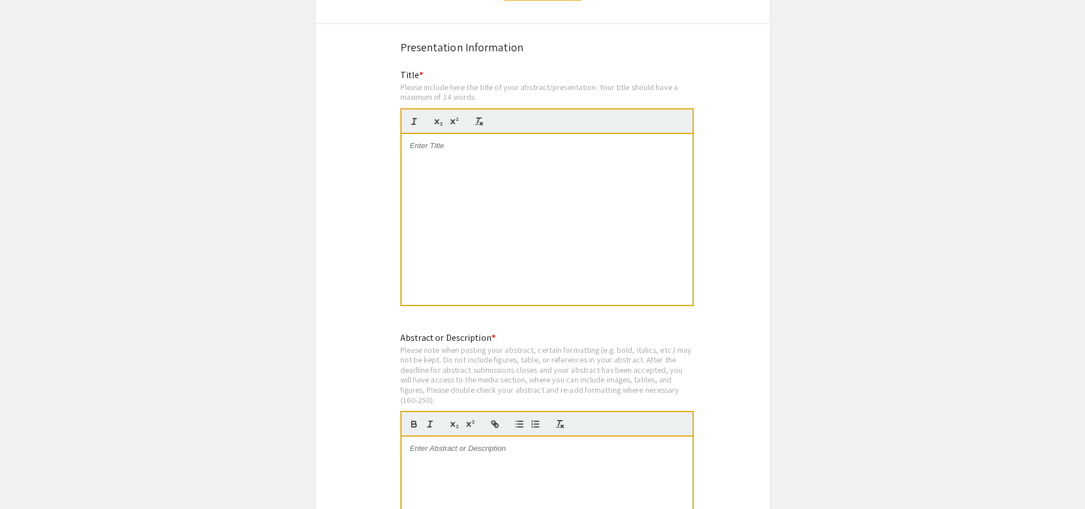
click at [432, 141] on p at bounding box center [547, 146] width 274 height 10
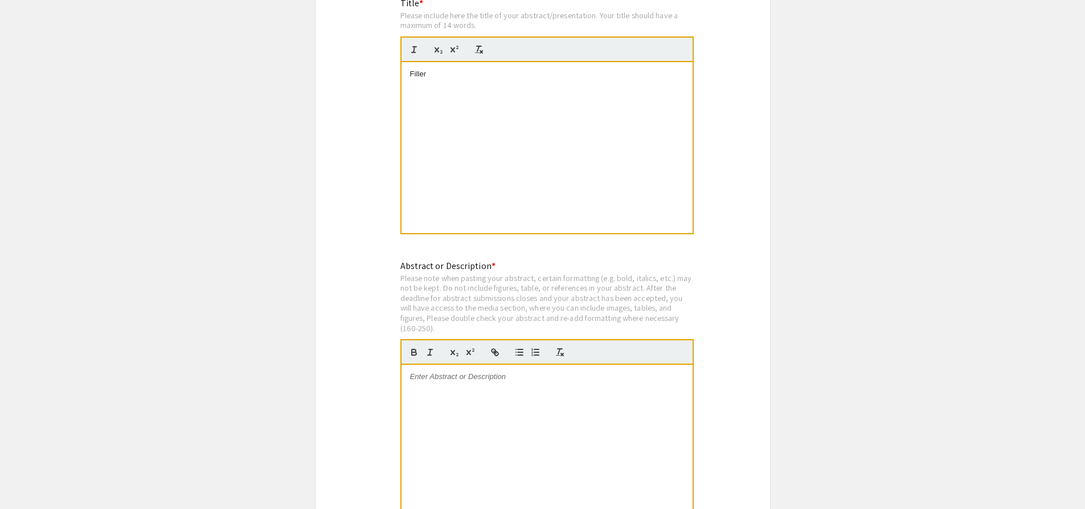
scroll to position [2450, 0]
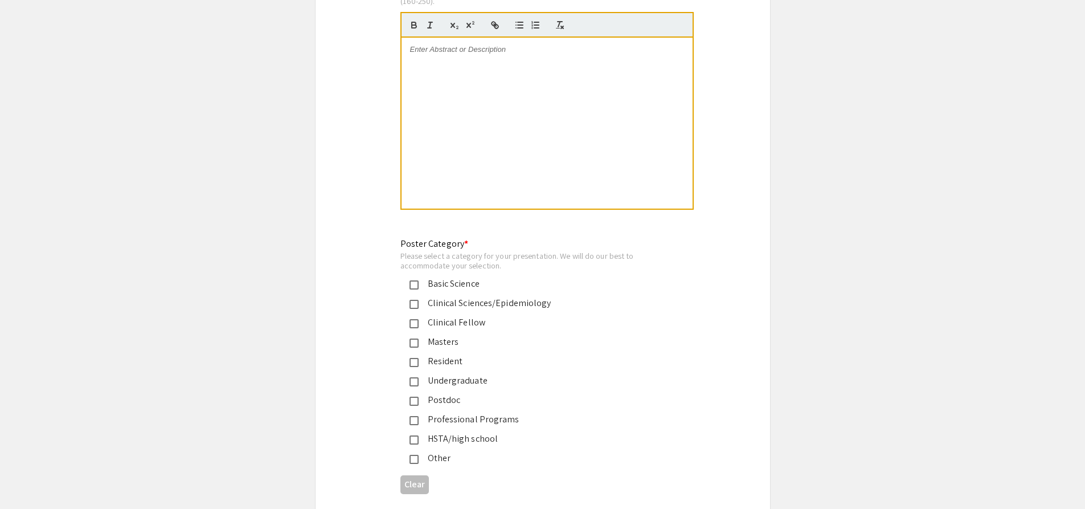
click at [459, 66] on div at bounding box center [547, 123] width 291 height 171
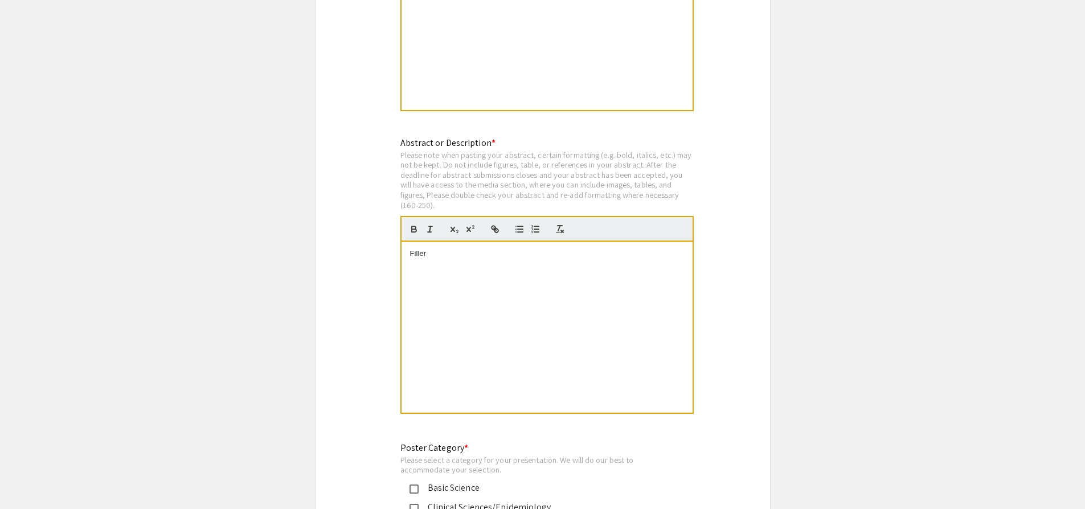
scroll to position [2108, 0]
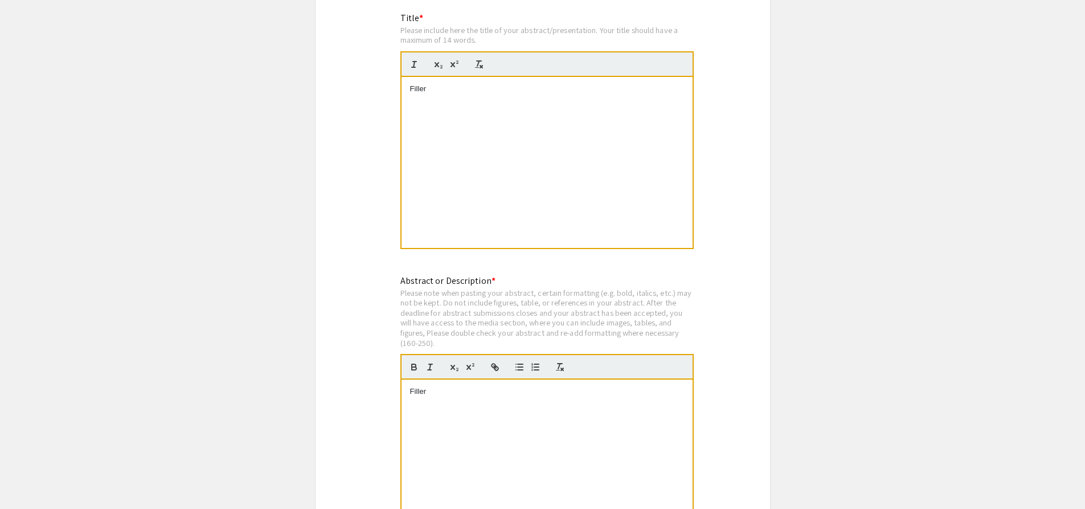
click at [443, 84] on p "Filler" at bounding box center [547, 89] width 274 height 10
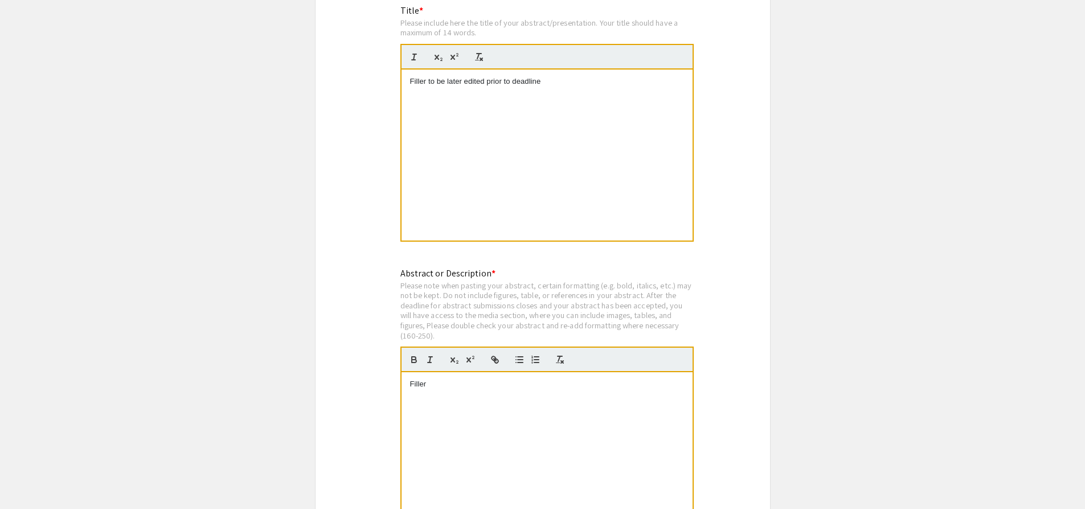
scroll to position [2236, 0]
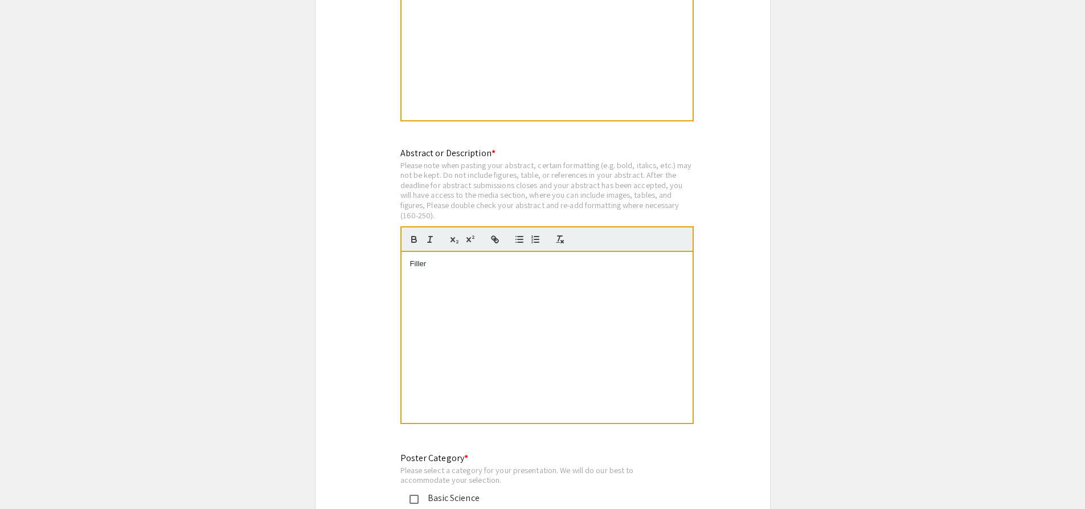
click at [535, 278] on div "Filler" at bounding box center [547, 337] width 291 height 171
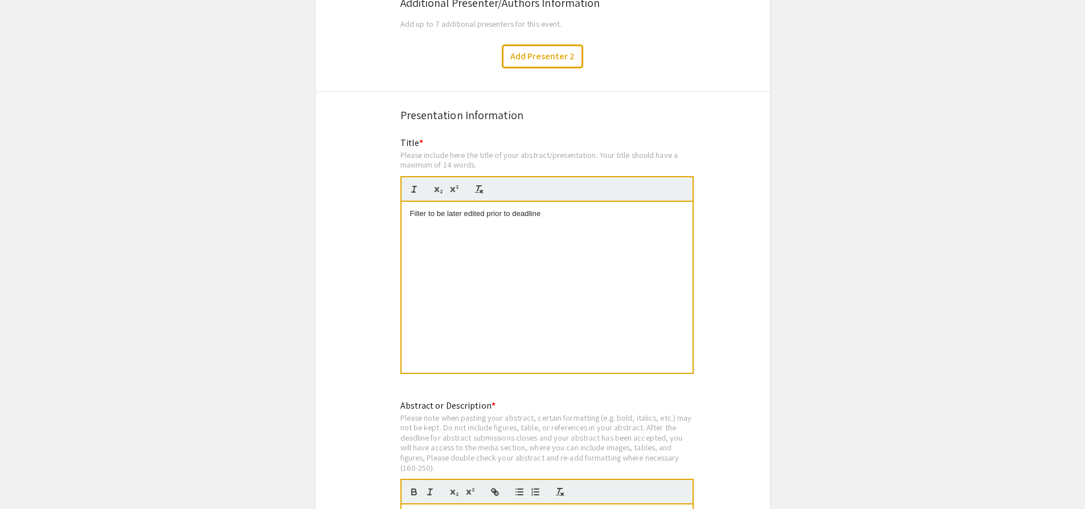
scroll to position [1951, 0]
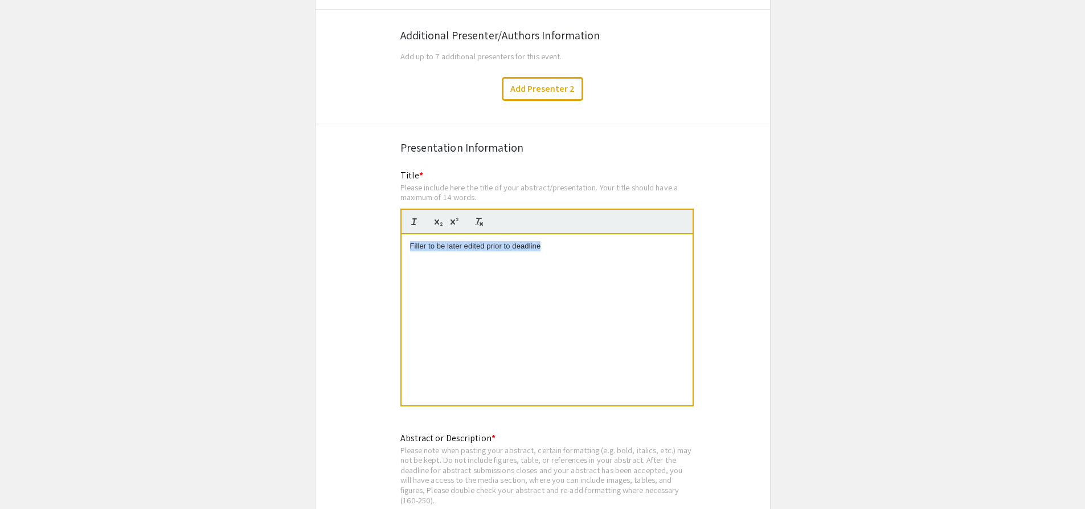
drag, startPoint x: 554, startPoint y: 230, endPoint x: 225, endPoint y: 260, distance: 330.7
copy p "Filler to be later edited prior to deadline"
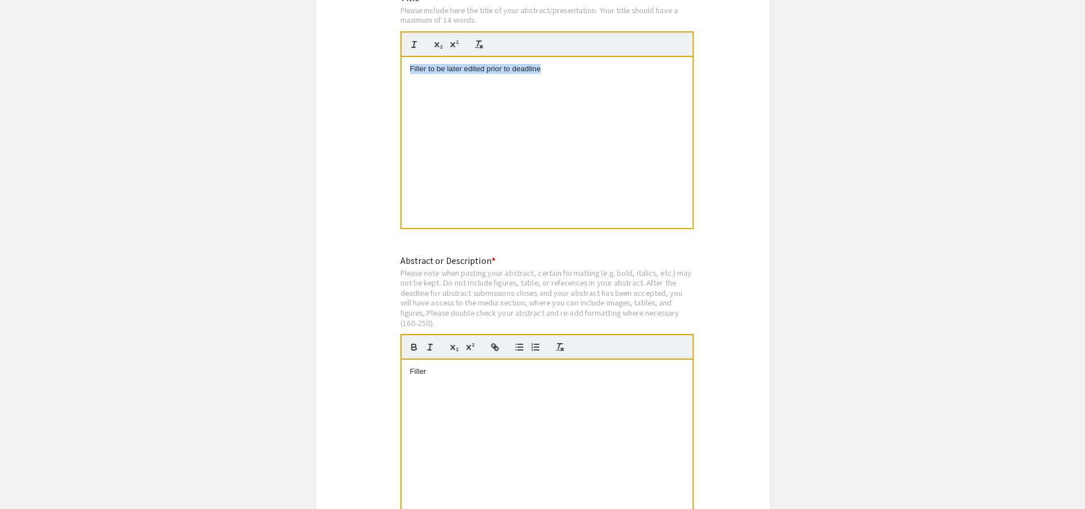
scroll to position [2293, 0]
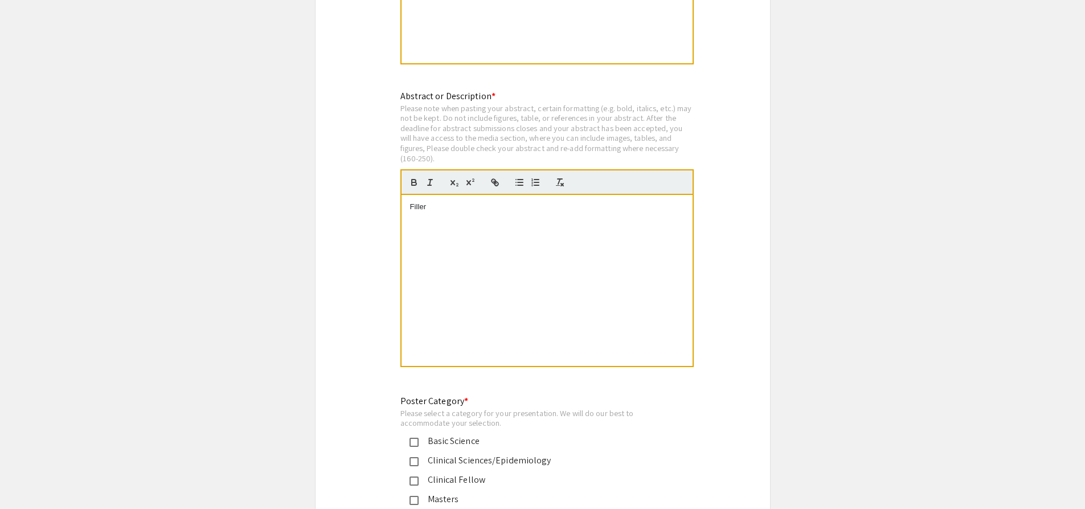
click at [447, 202] on p "Filler" at bounding box center [547, 207] width 274 height 10
drag, startPoint x: 493, startPoint y: 189, endPoint x: 307, endPoint y: 201, distance: 186.7
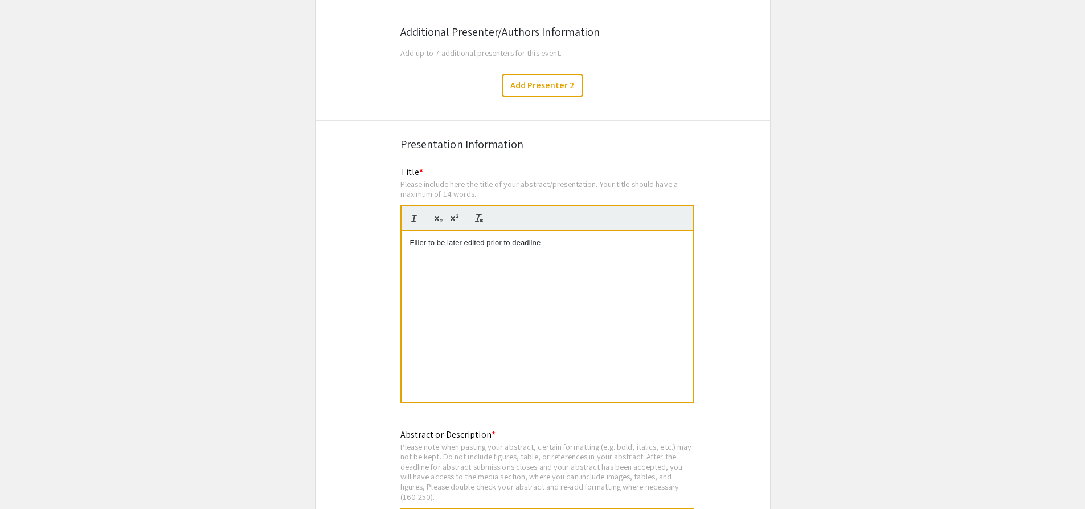
scroll to position [1951, 0]
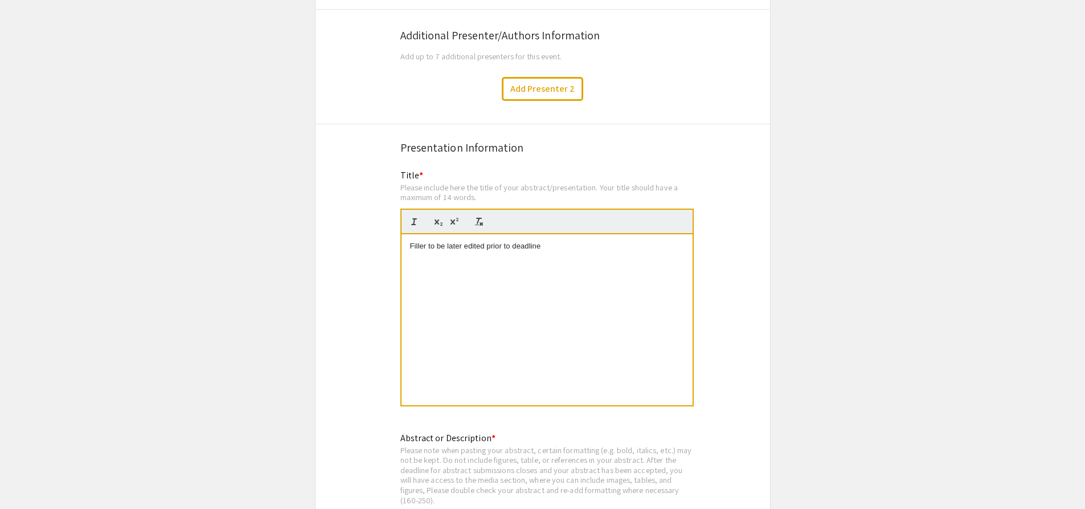
click at [560, 253] on div "Filler to be later edited prior to deadline" at bounding box center [547, 319] width 291 height 171
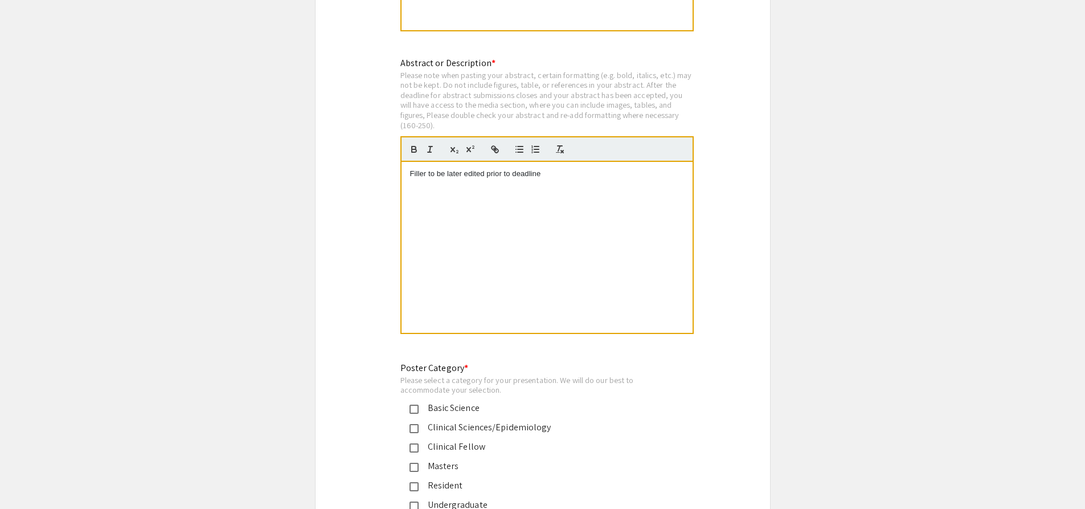
scroll to position [2507, 0]
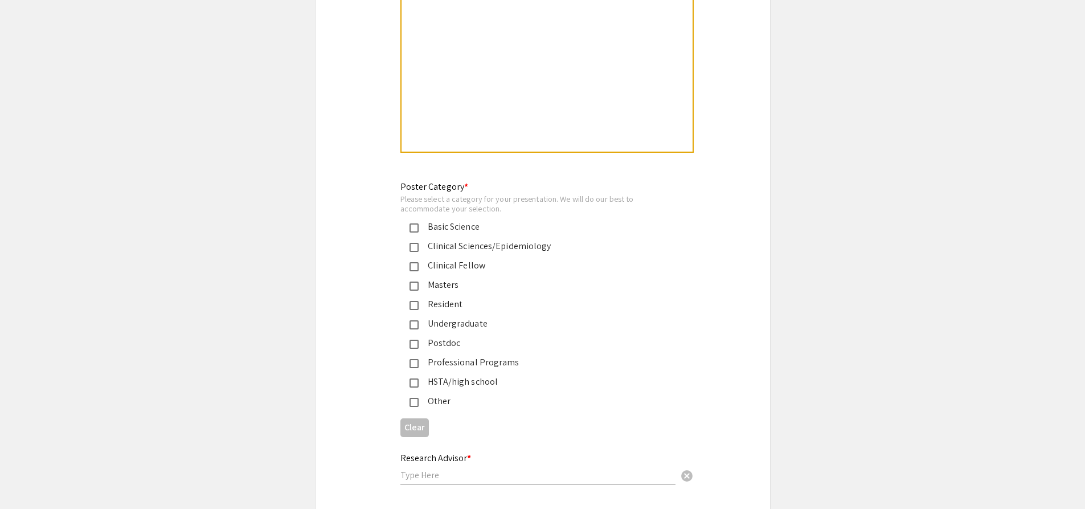
click at [414, 320] on mat-pseudo-checkbox at bounding box center [414, 324] width 9 height 9
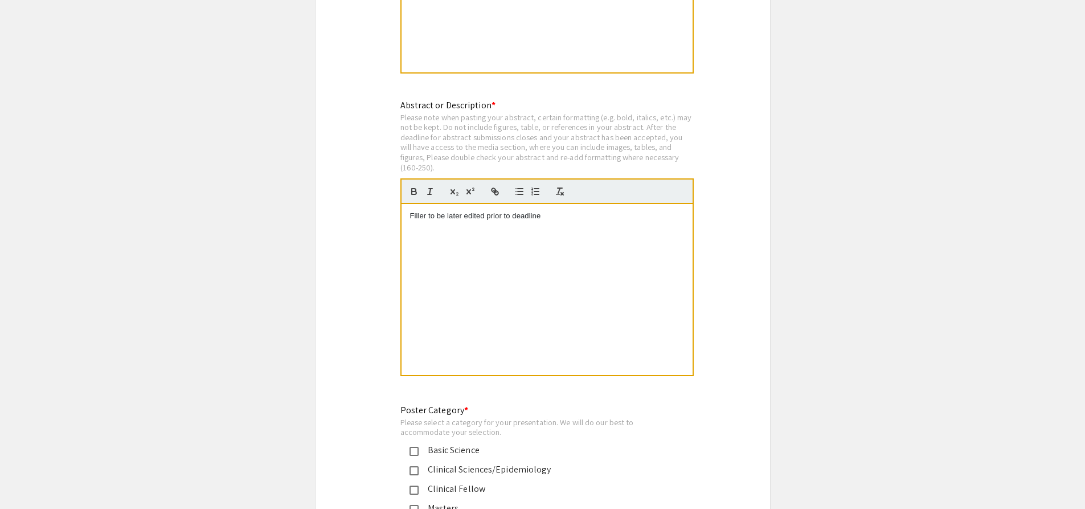
scroll to position [2165, 0]
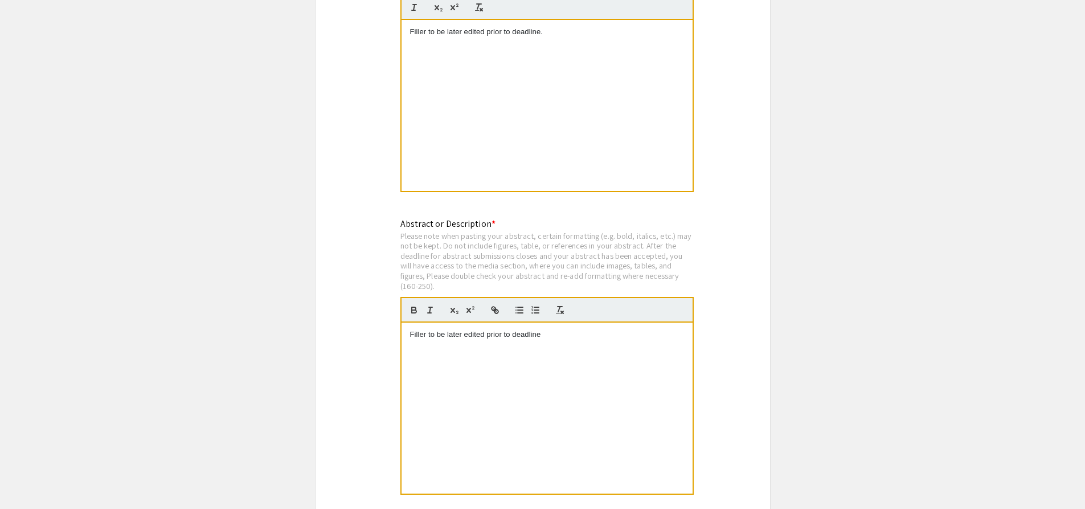
click at [598, 32] on div "Filler to be later edited prior to deadline." at bounding box center [547, 105] width 291 height 171
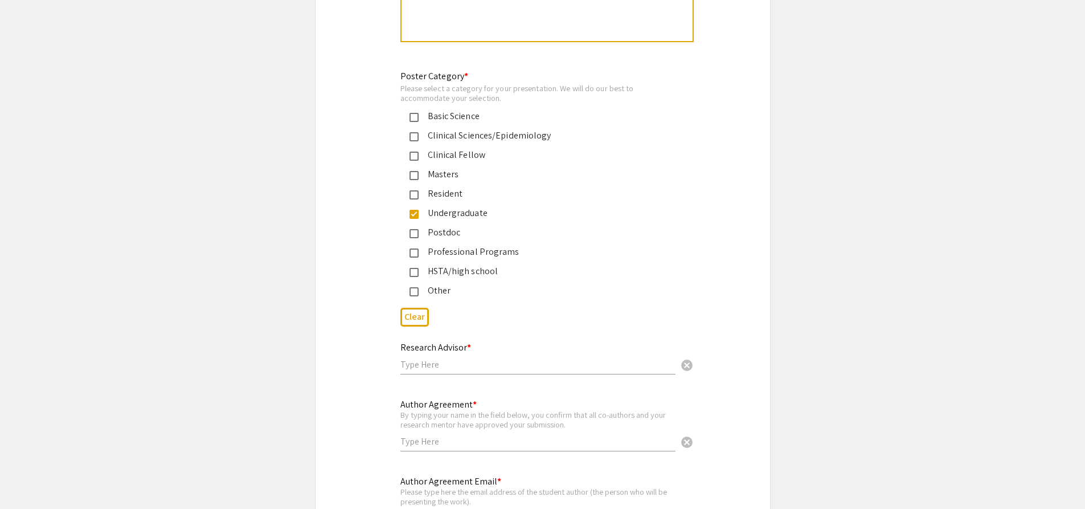
scroll to position [2749, 0]
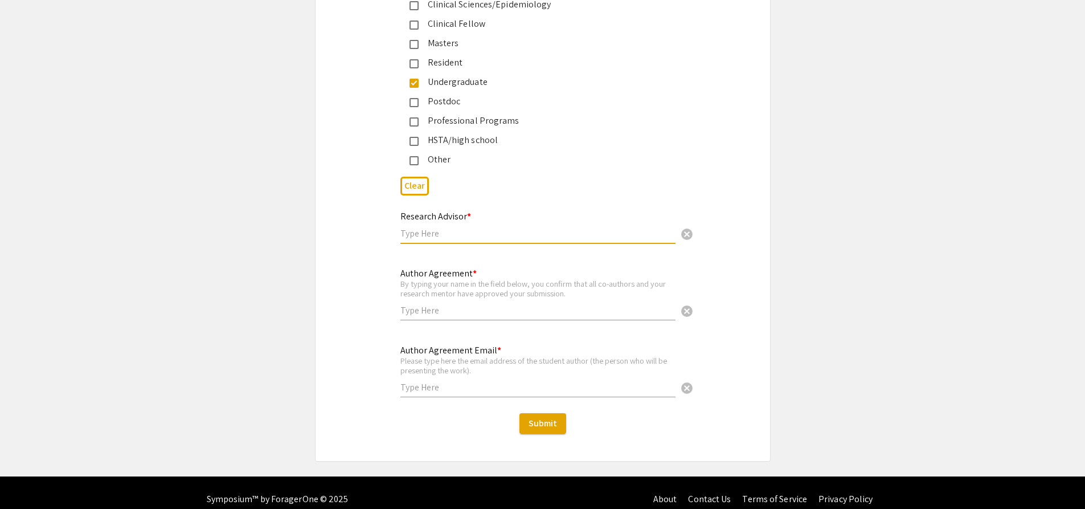
click at [454, 226] on div "Research Advisor * cancel" at bounding box center [538, 221] width 275 height 43
type input "C"
type input "Aminata Coulibaly"
click at [549, 304] on input "text" at bounding box center [538, 310] width 275 height 12
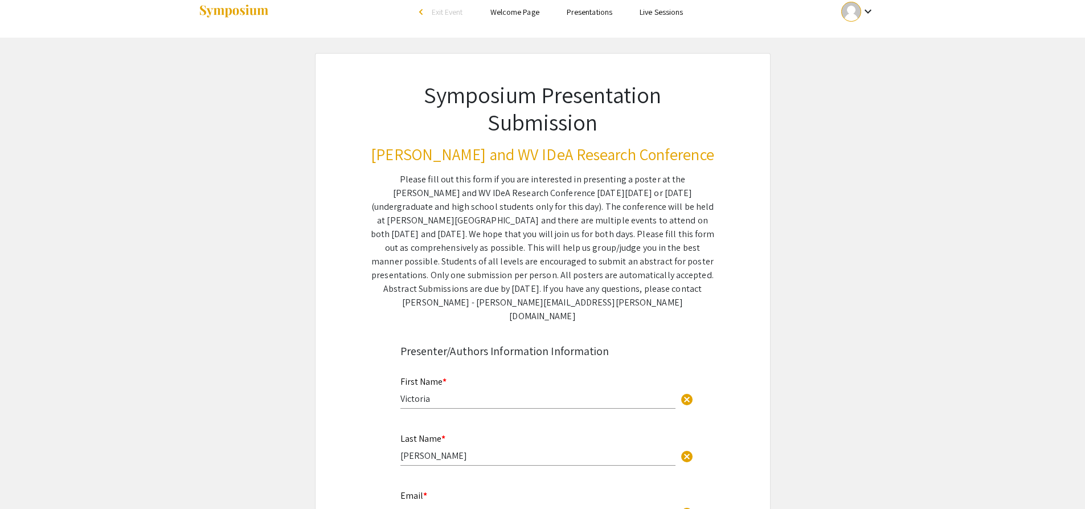
scroll to position [0, 0]
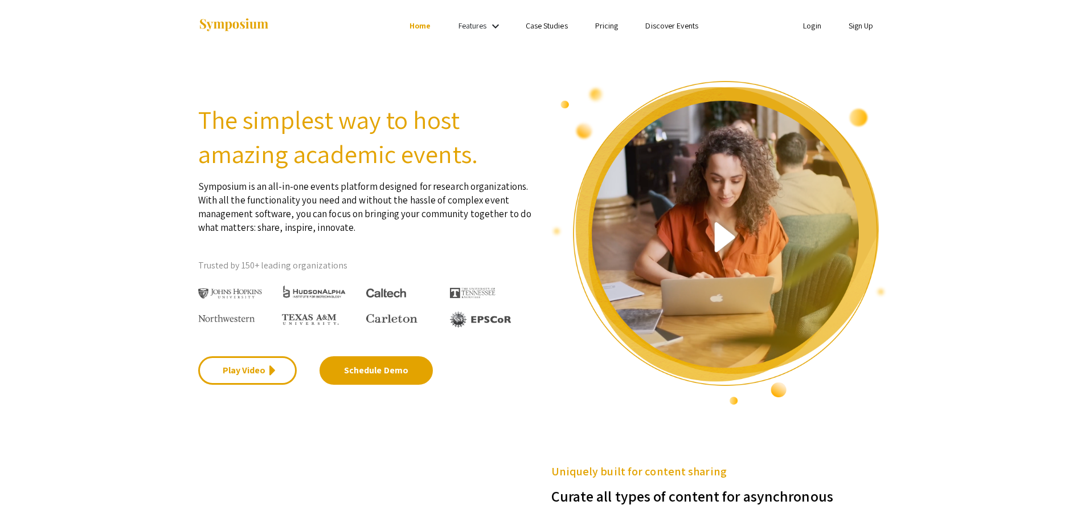
click at [797, 28] on li "Login" at bounding box center [813, 26] width 46 height 14
click at [811, 29] on link "Login" at bounding box center [812, 26] width 18 height 10
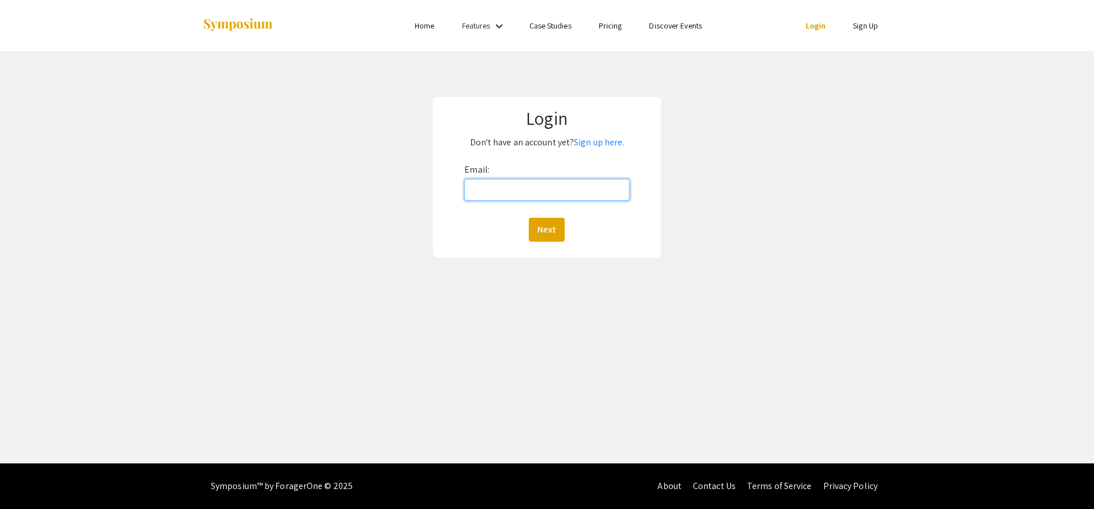
click at [589, 187] on input "Email:" at bounding box center [546, 190] width 165 height 22
type input "vks00003@mix.wvu.edu"
click at [539, 232] on button "Next" at bounding box center [547, 230] width 36 height 24
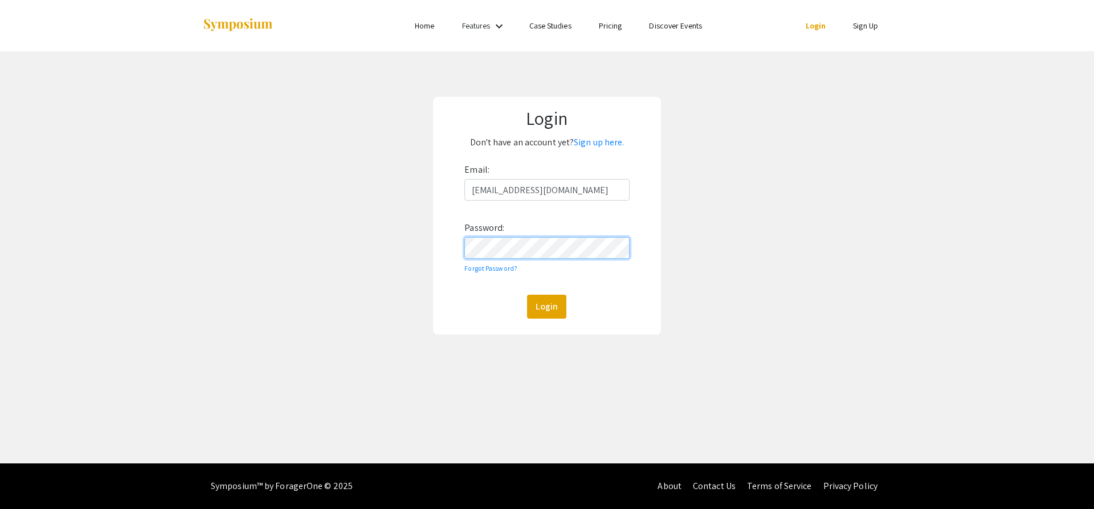
click at [527, 295] on button "Login" at bounding box center [546, 307] width 39 height 24
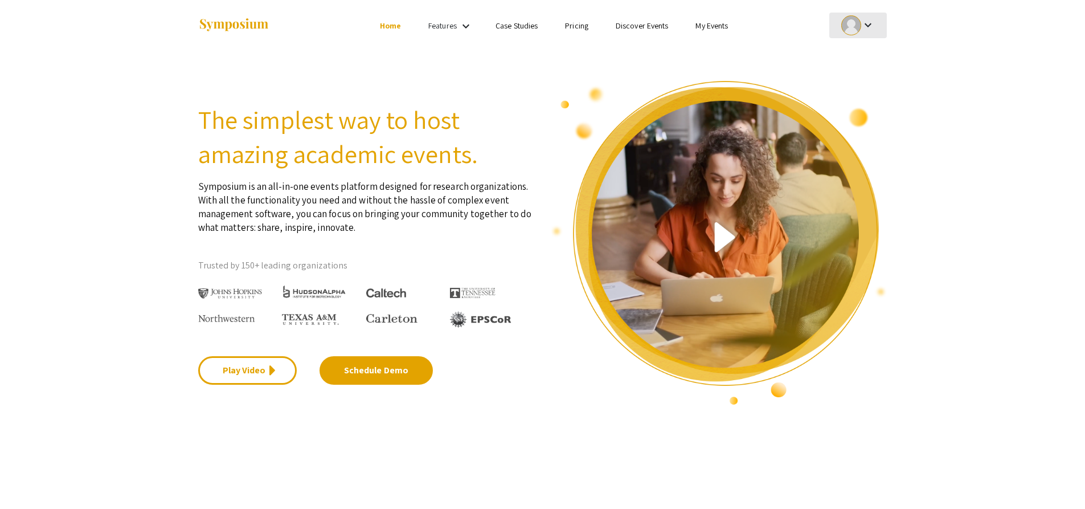
click at [856, 19] on div at bounding box center [852, 25] width 20 height 20
